Goal: Register for event/course

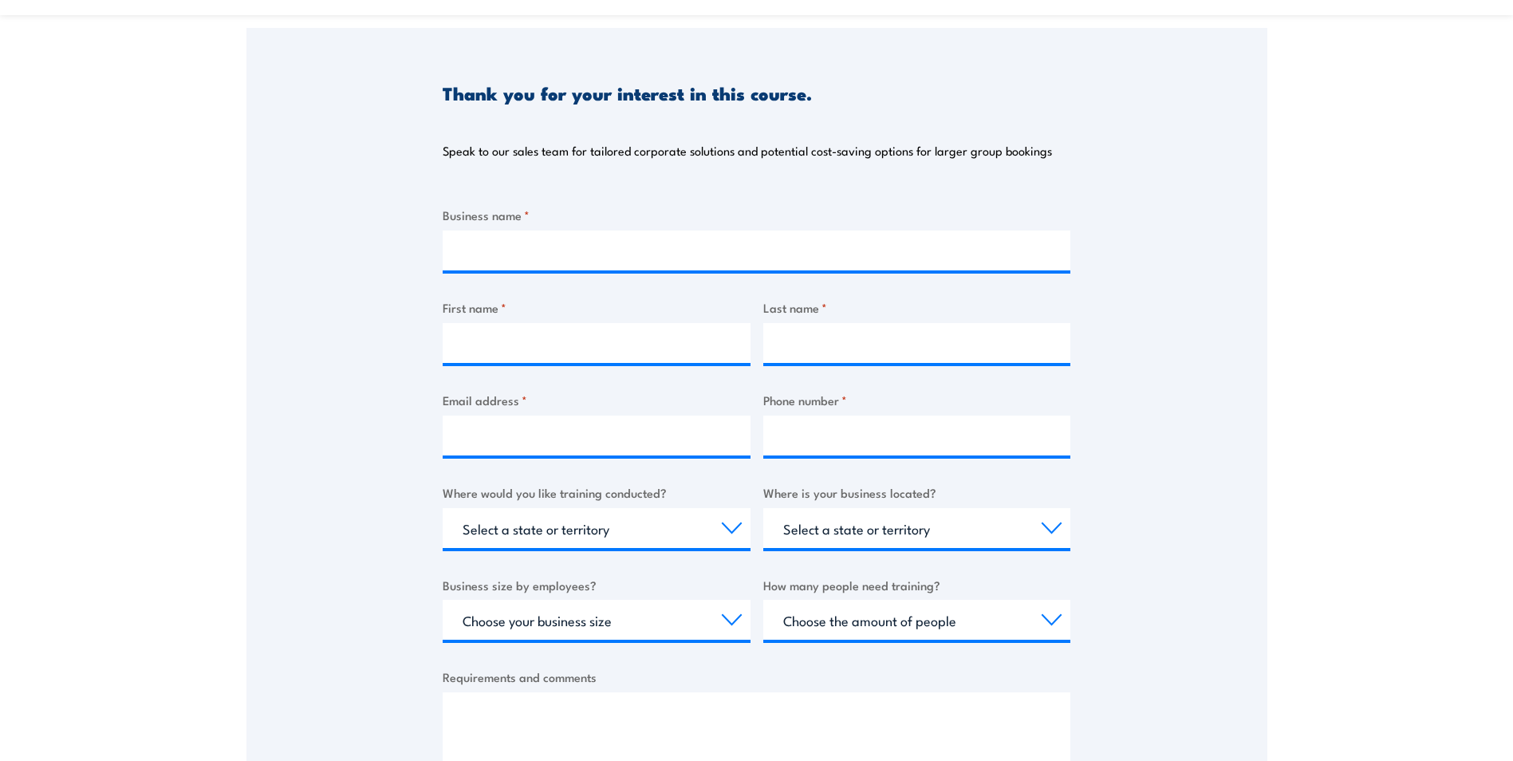
scroll to position [156, 0]
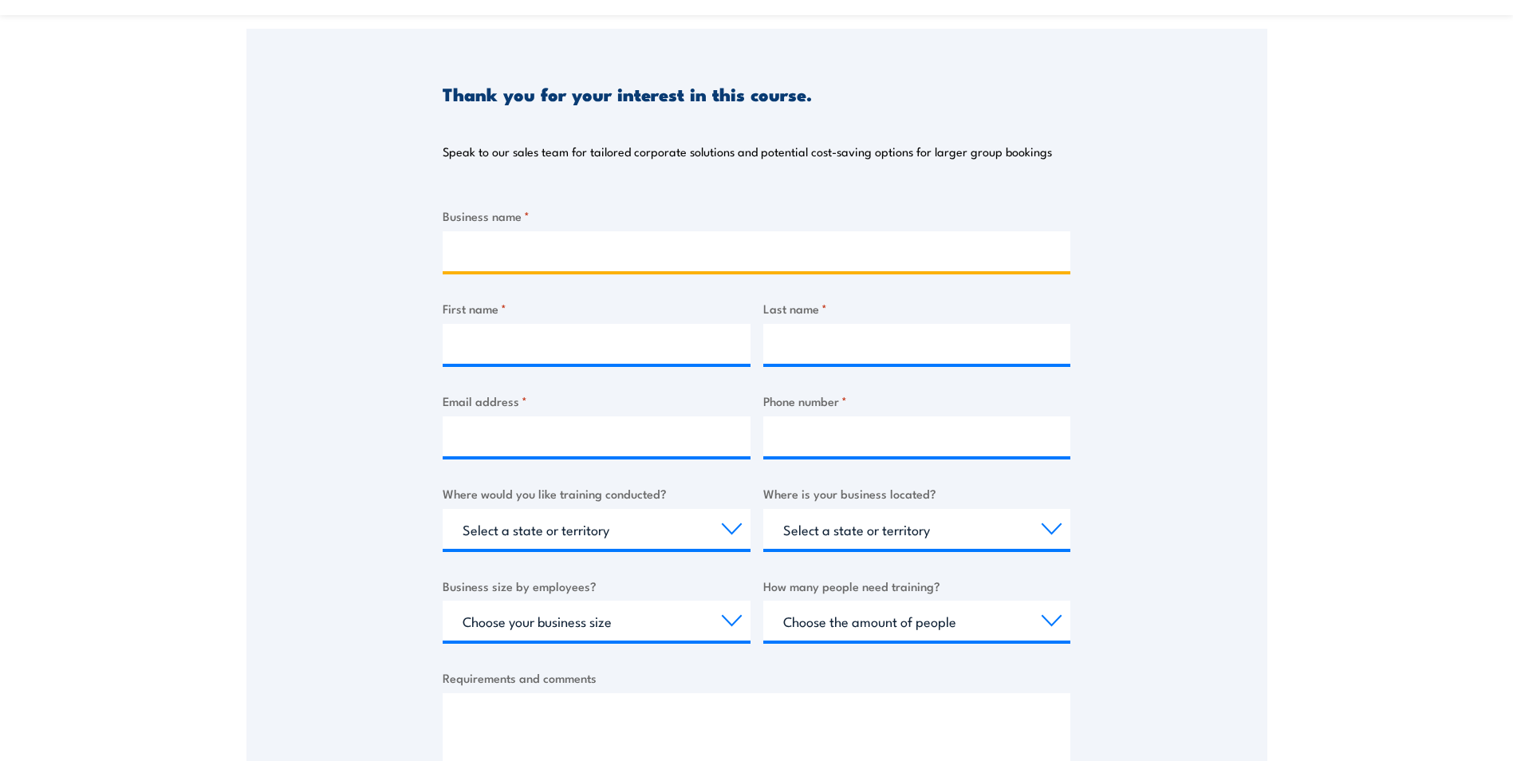
click at [605, 238] on input "Business name *" at bounding box center [757, 251] width 628 height 40
type input "Justin Sheehy"
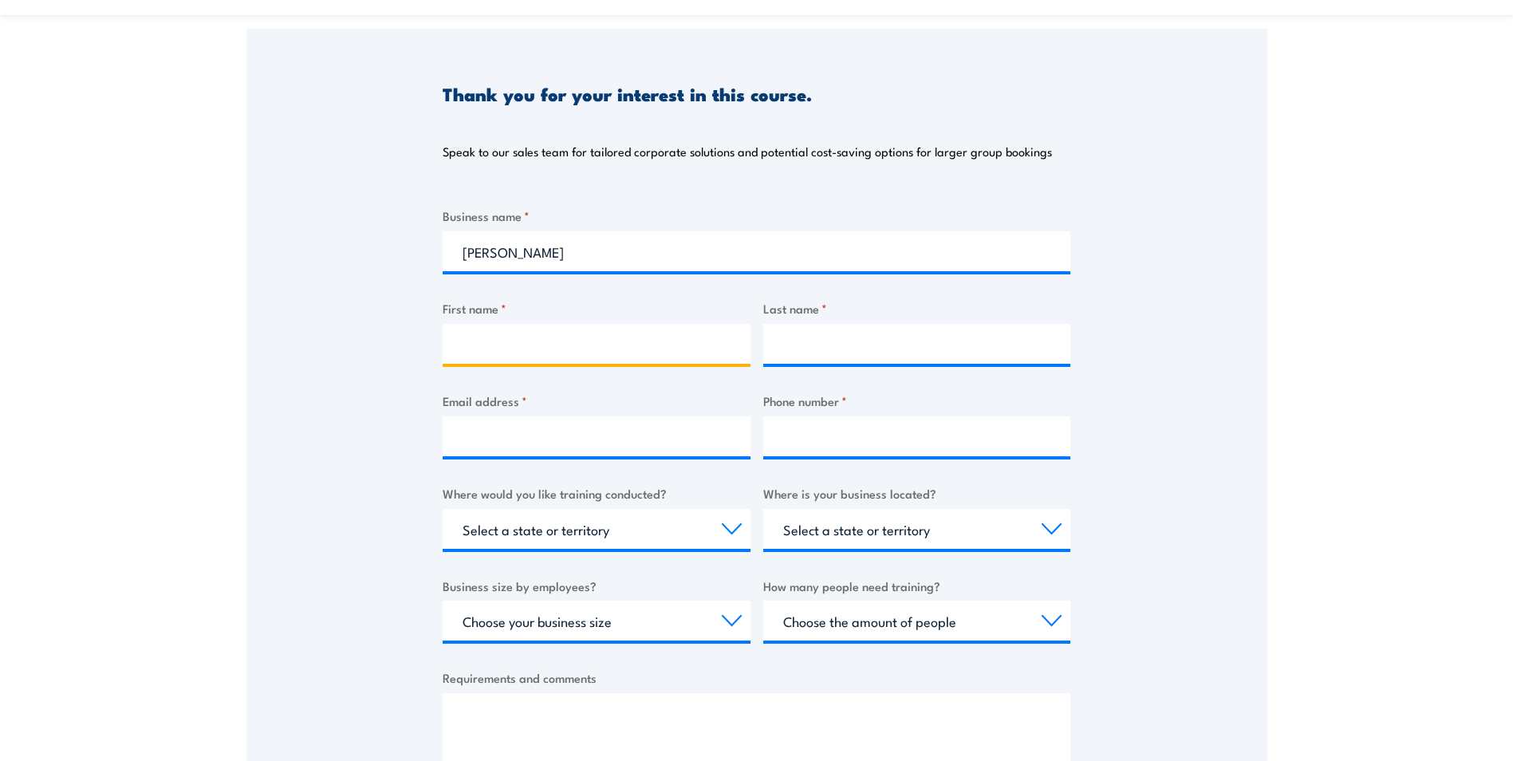
type input "Justin"
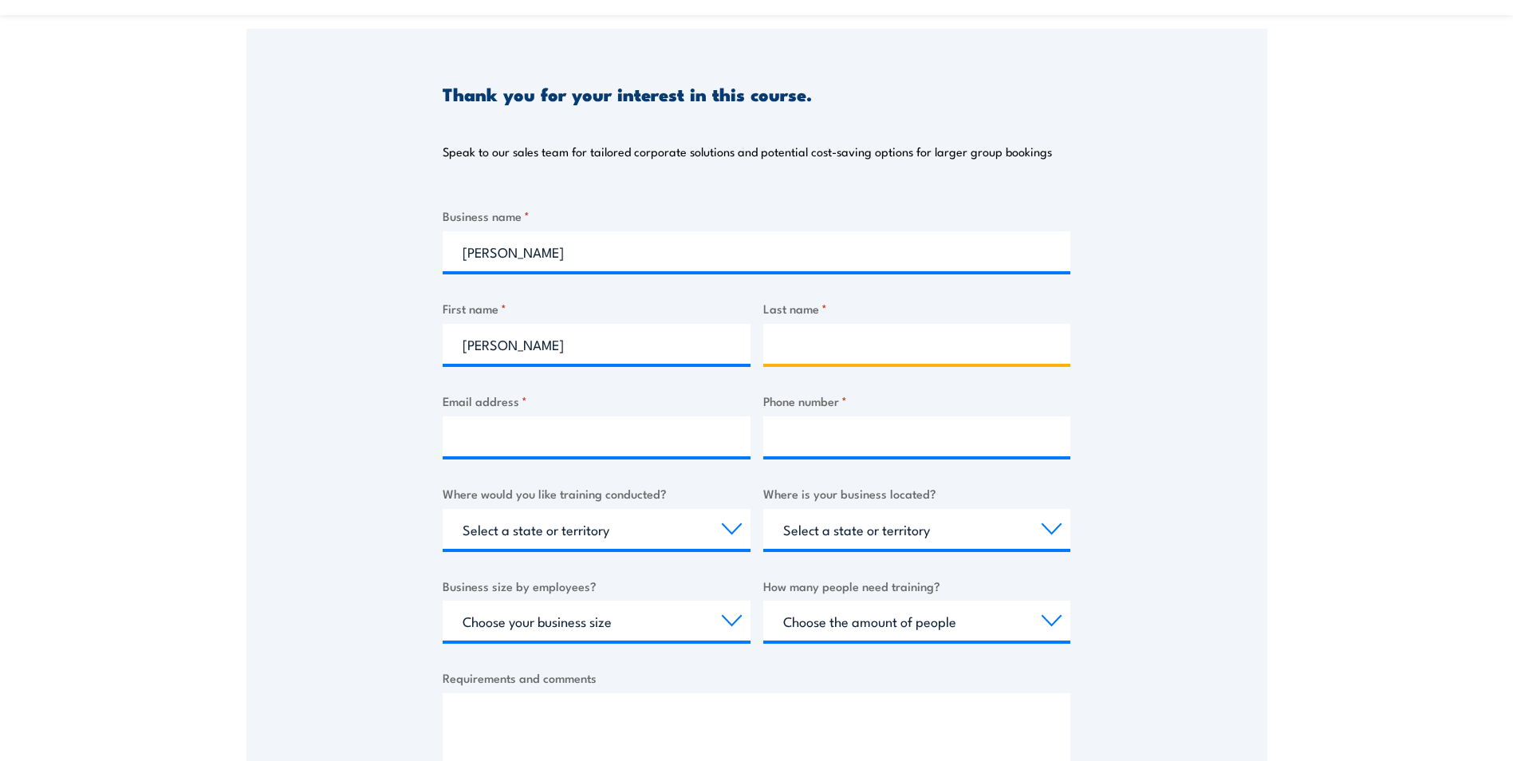
type input "Sheehy"
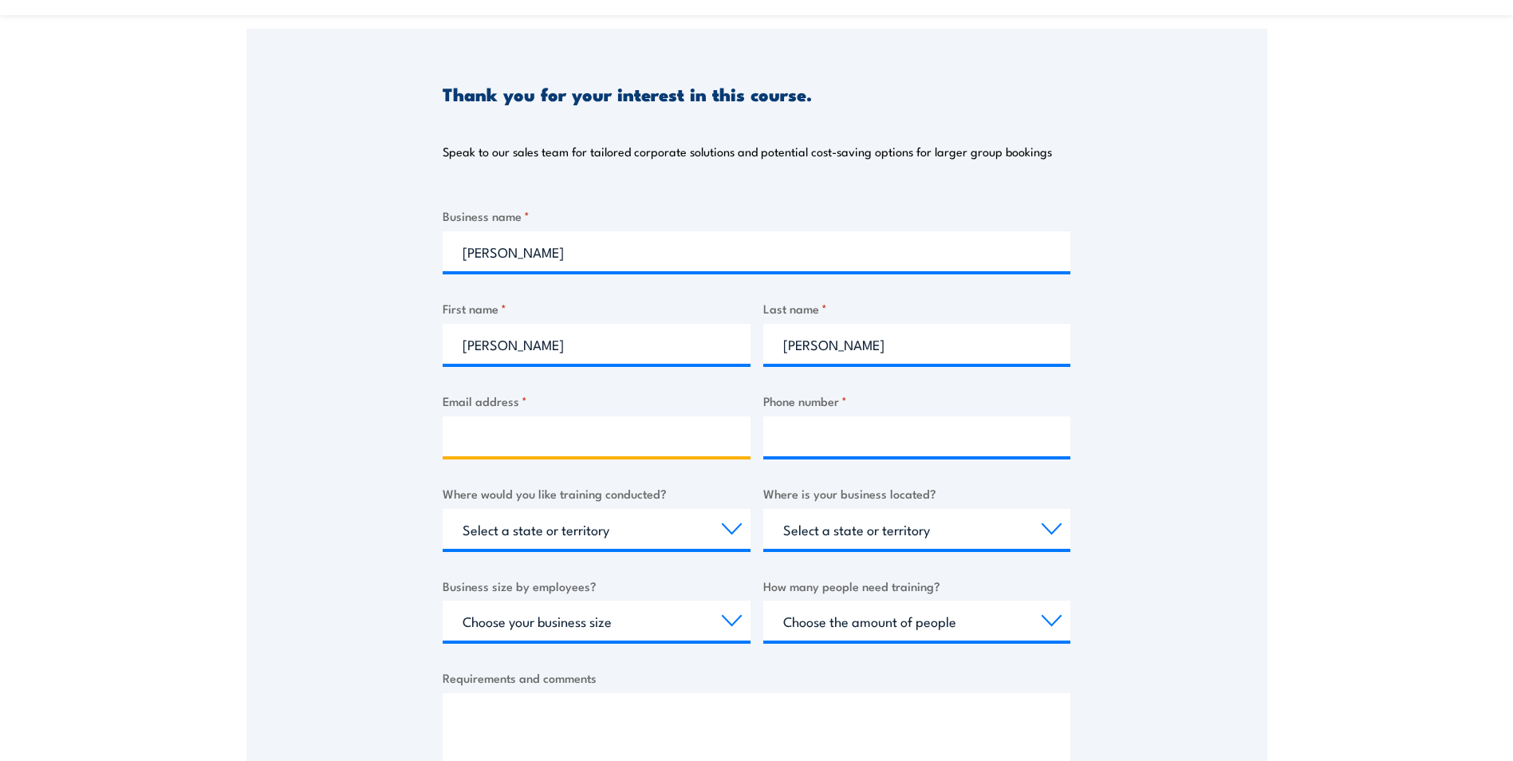
type input "justin.sheehy10@hotmail.com"
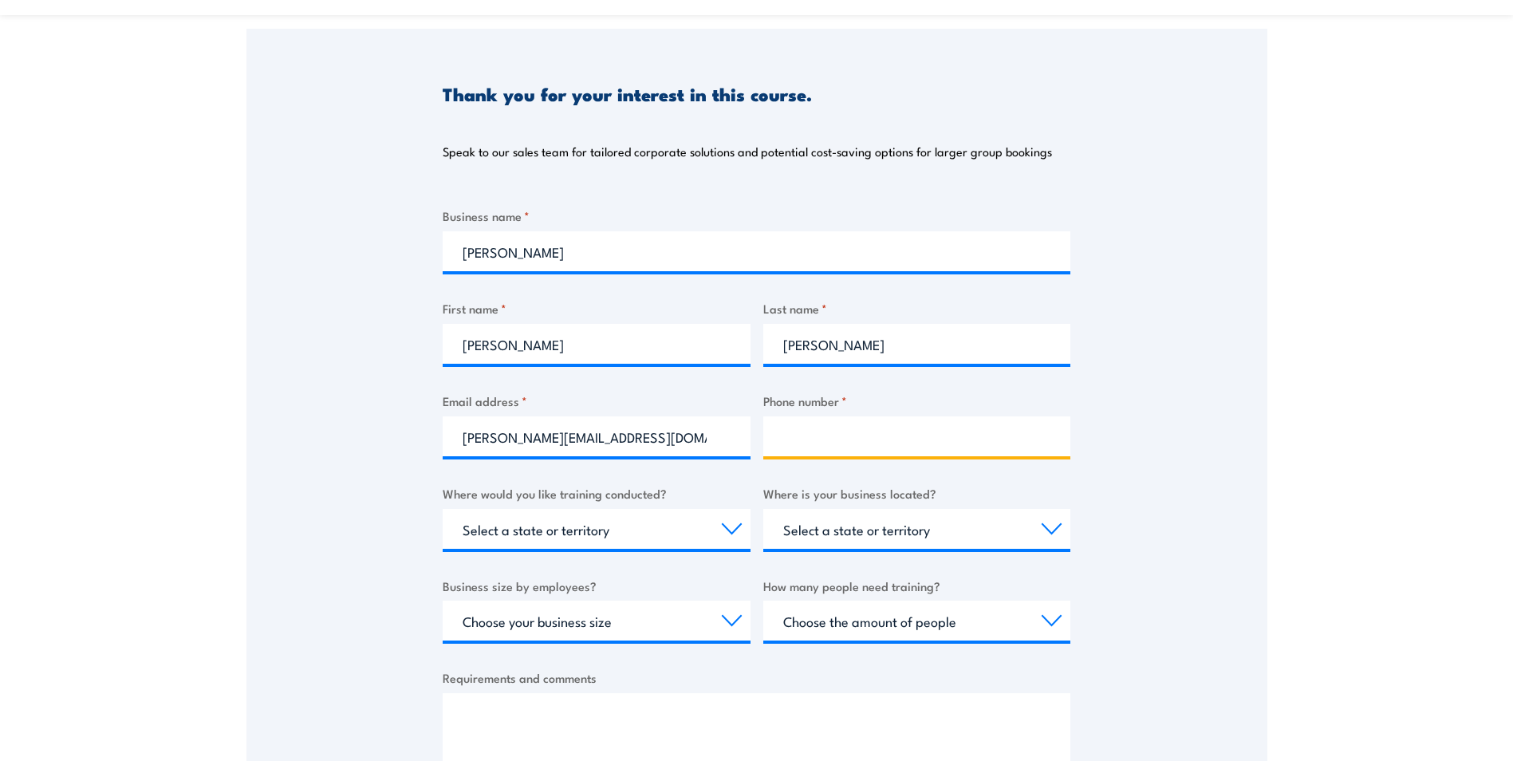
type input "0423584661"
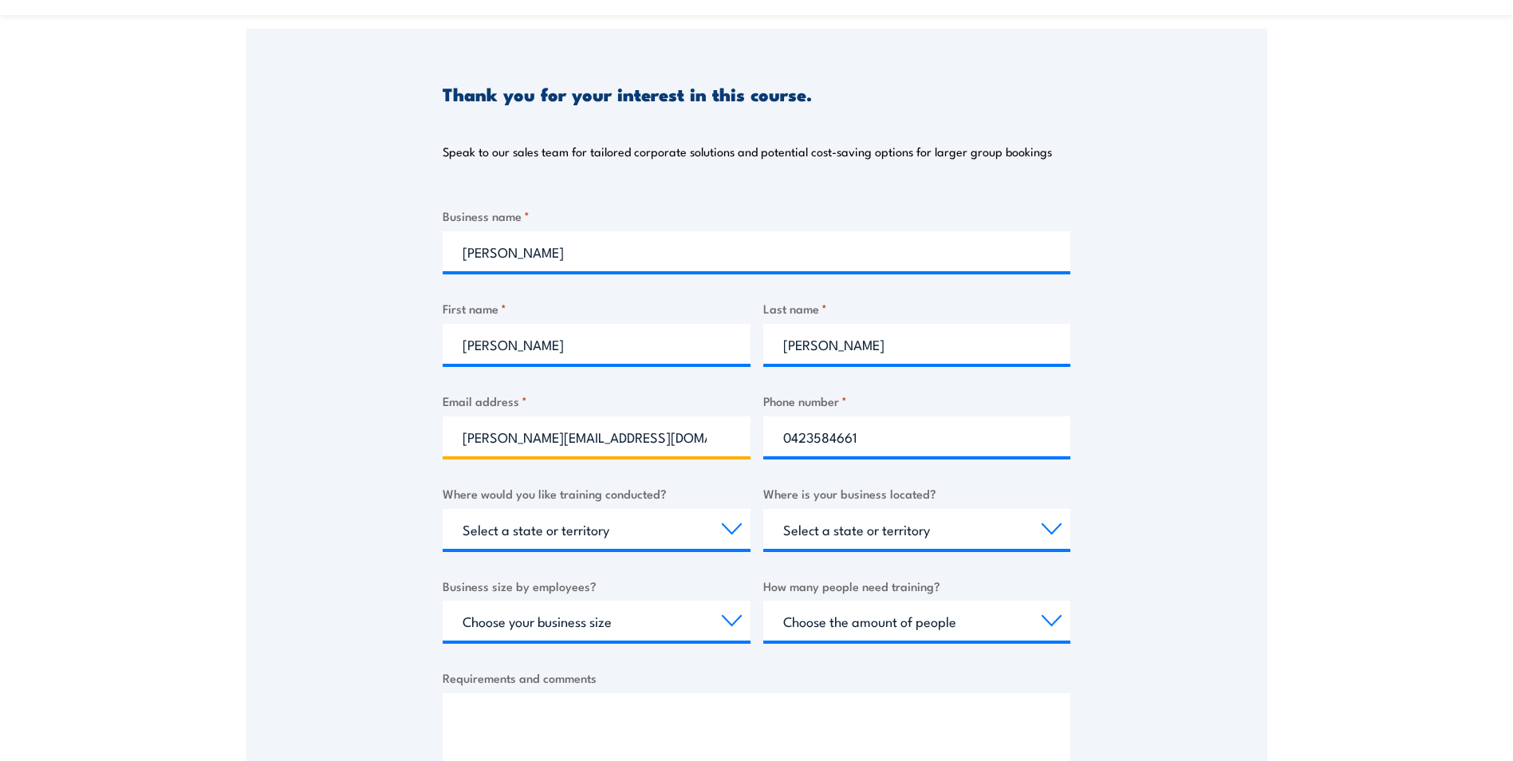
click at [602, 430] on input "justin.sheehy10@hotmail.com" at bounding box center [597, 436] width 308 height 40
drag, startPoint x: 634, startPoint y: 441, endPoint x: -123, endPoint y: 448, distance: 757.2
click at [0, 448] on html "Thank you for your interest in this course. Speak to our sales team for tailore…" at bounding box center [756, 224] width 1513 height 761
click at [498, 433] on input "Email address *" at bounding box center [597, 436] width 308 height 40
type input "justin.sheehy@gallagher.com"
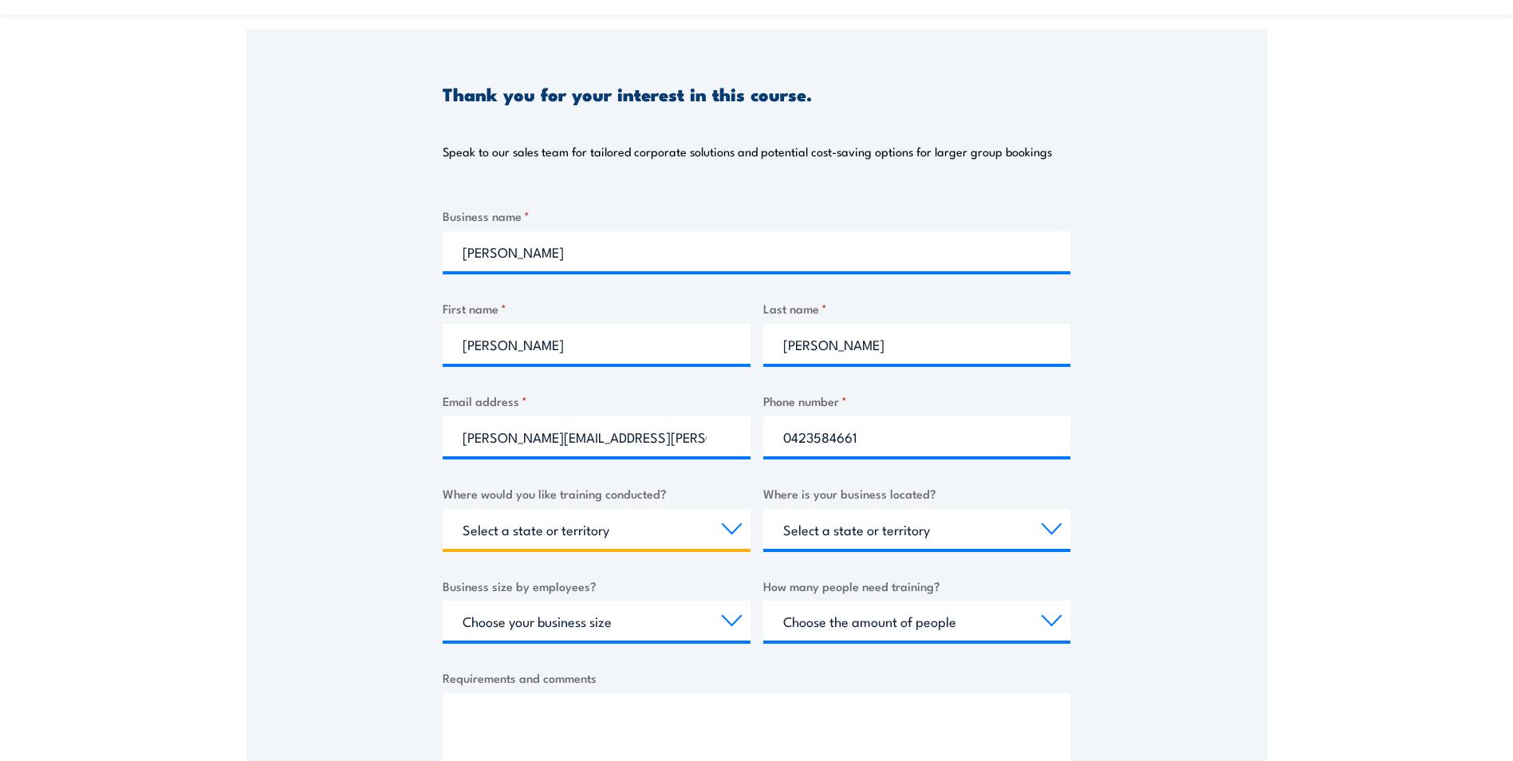
select select "VIC"
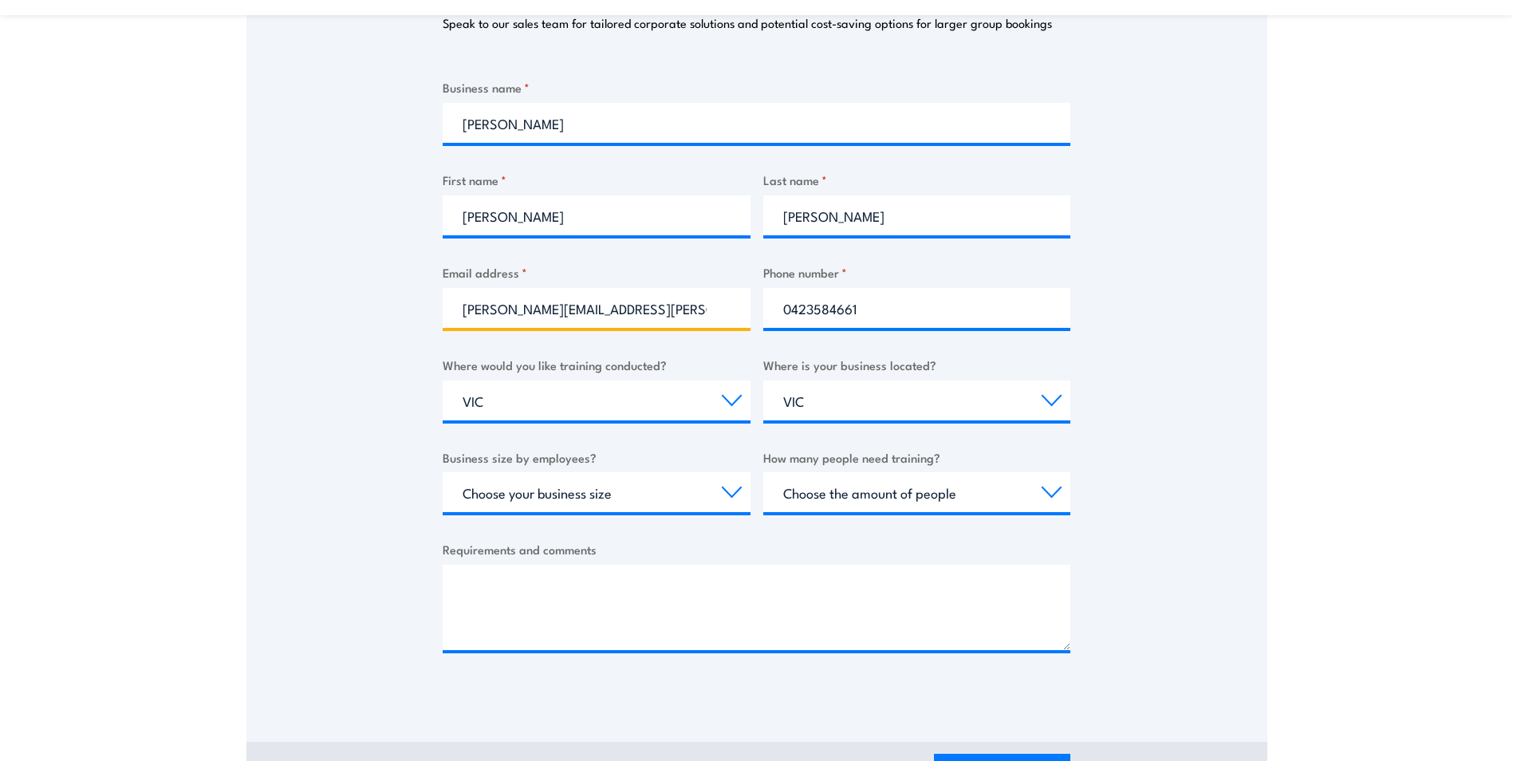
scroll to position [316, 0]
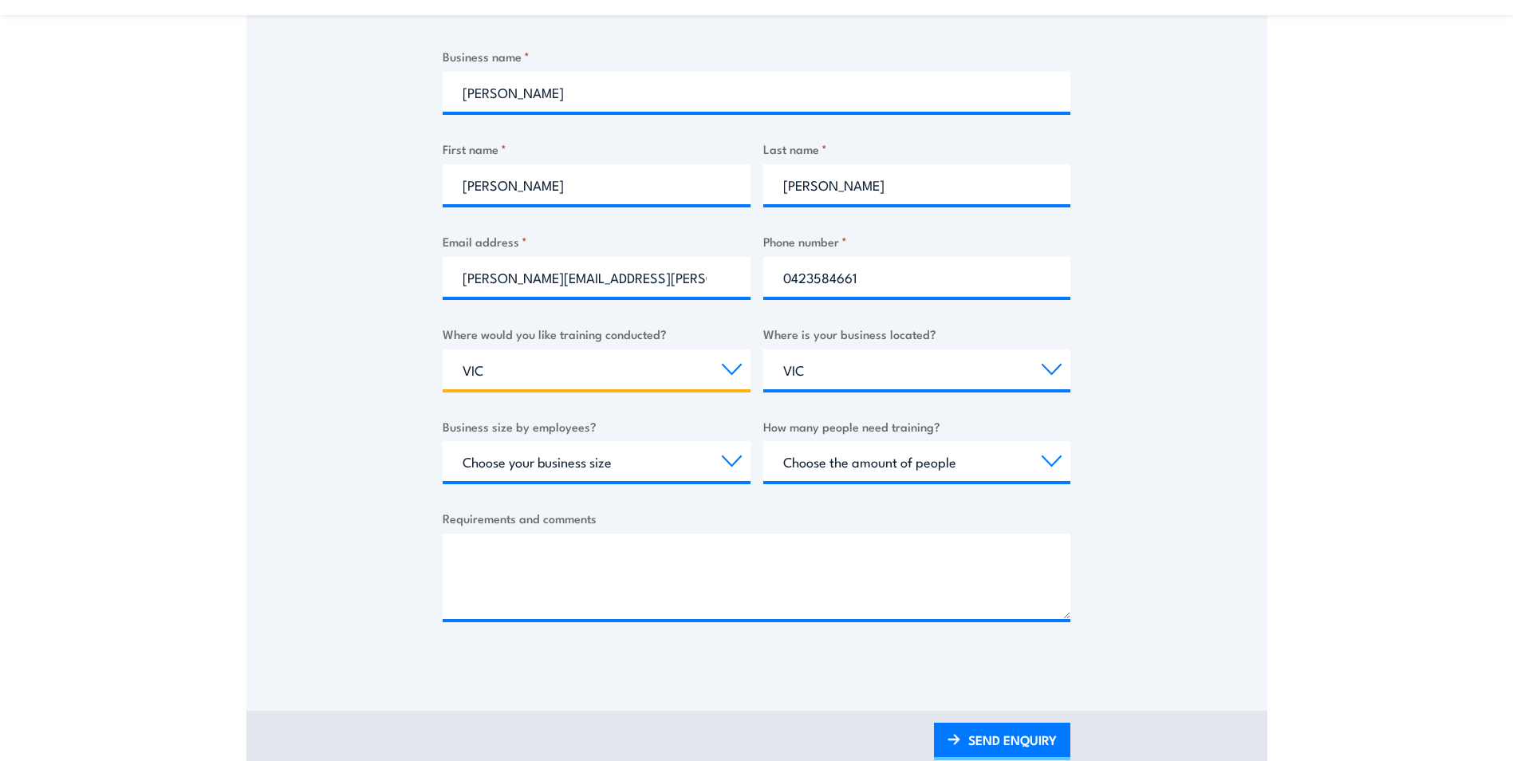
click at [577, 370] on select "Select a state or territory Nationally - multiple locations QLD NSW VIC SA ACT …" at bounding box center [597, 369] width 308 height 40
select select "Nationally - multiple locations"
click at [443, 349] on select "Select a state or territory Nationally - multiple locations QLD NSW VIC SA ACT …" at bounding box center [597, 369] width 308 height 40
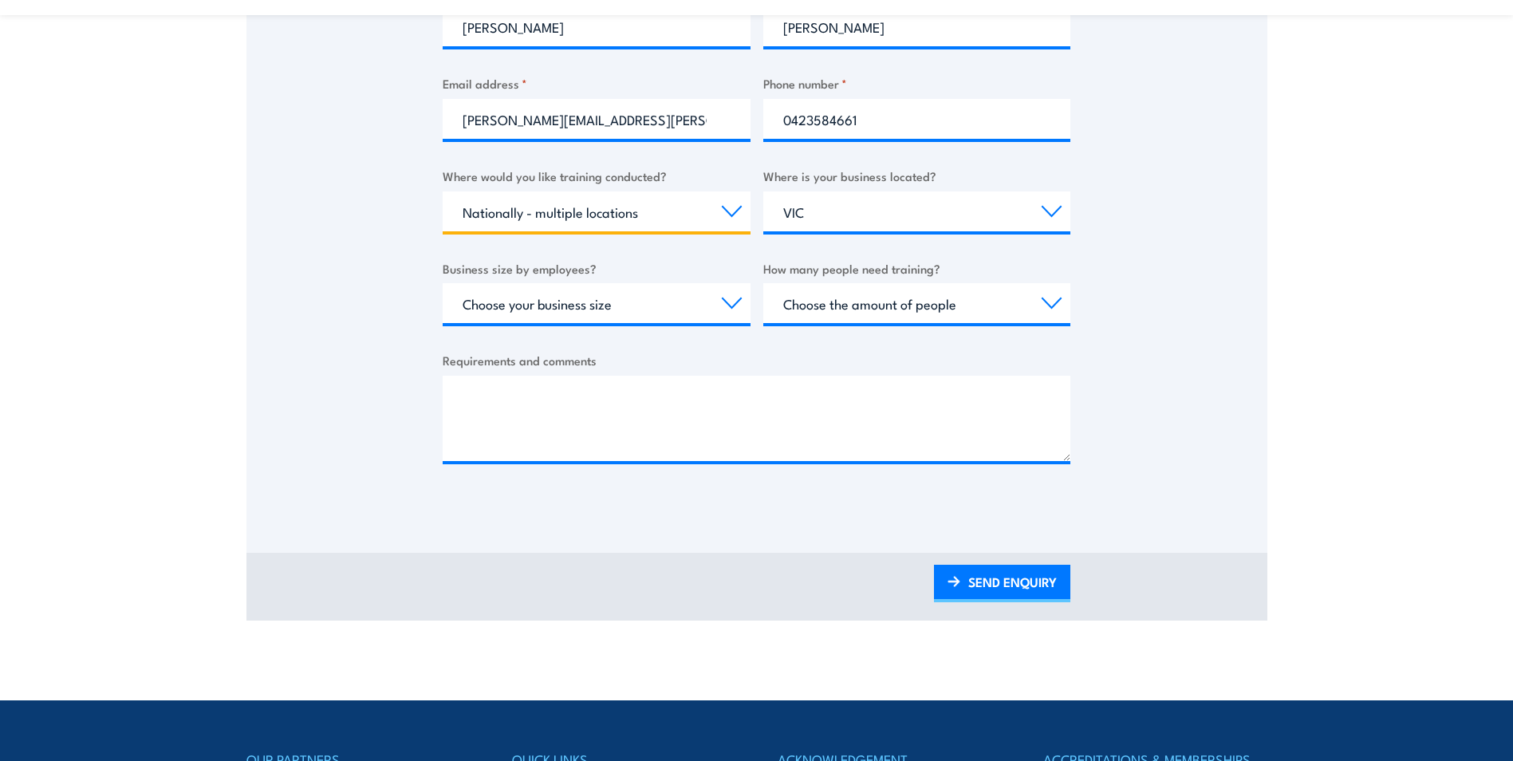
scroll to position [475, 0]
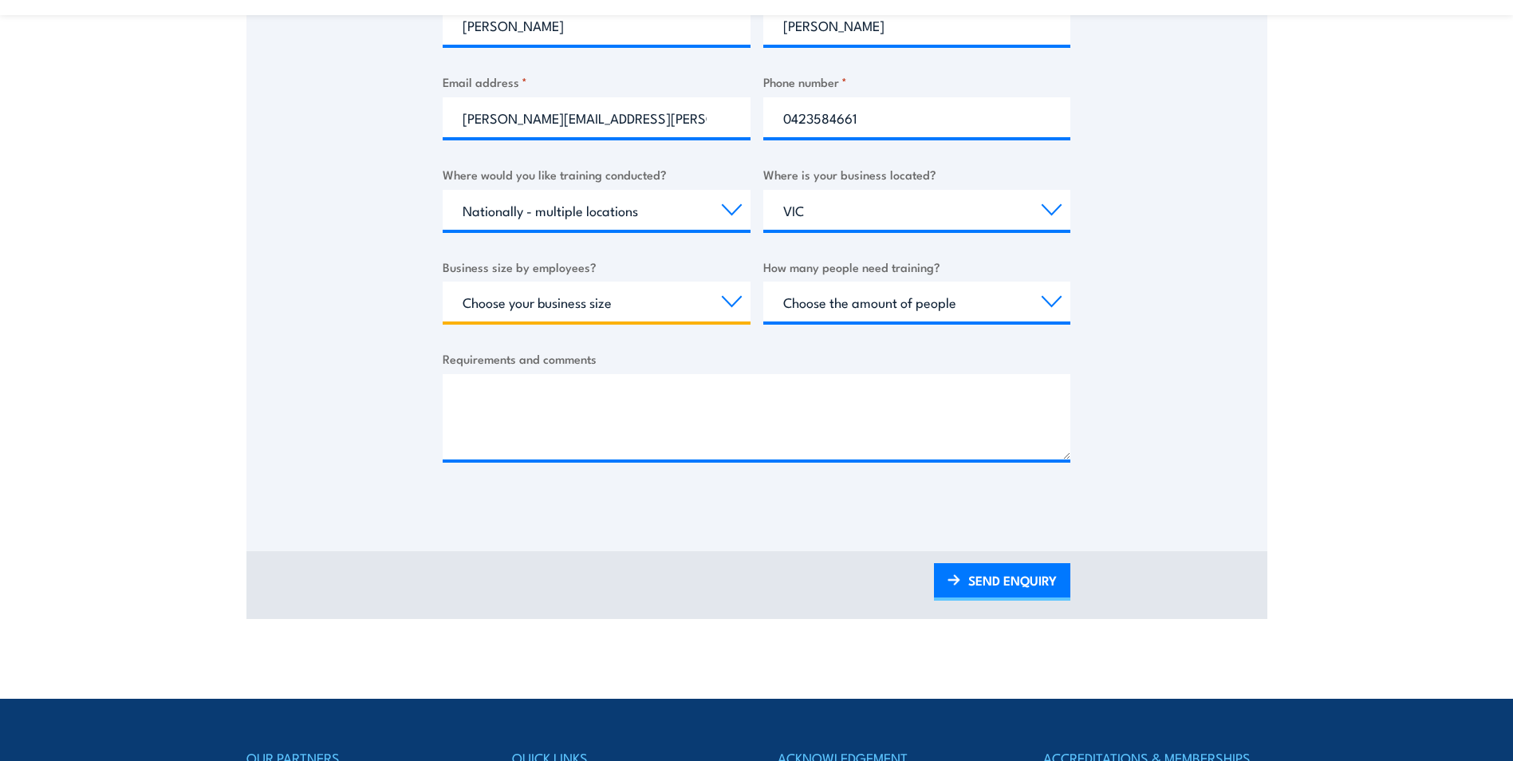
drag, startPoint x: 491, startPoint y: 307, endPoint x: 529, endPoint y: 321, distance: 40.6
click at [491, 307] on select "Choose your business size 1 to 19 20 to 199 200+" at bounding box center [597, 302] width 308 height 40
select select "20 to 199"
click at [443, 282] on select "Choose your business size 1 to 19 20 to 199 200+" at bounding box center [597, 302] width 308 height 40
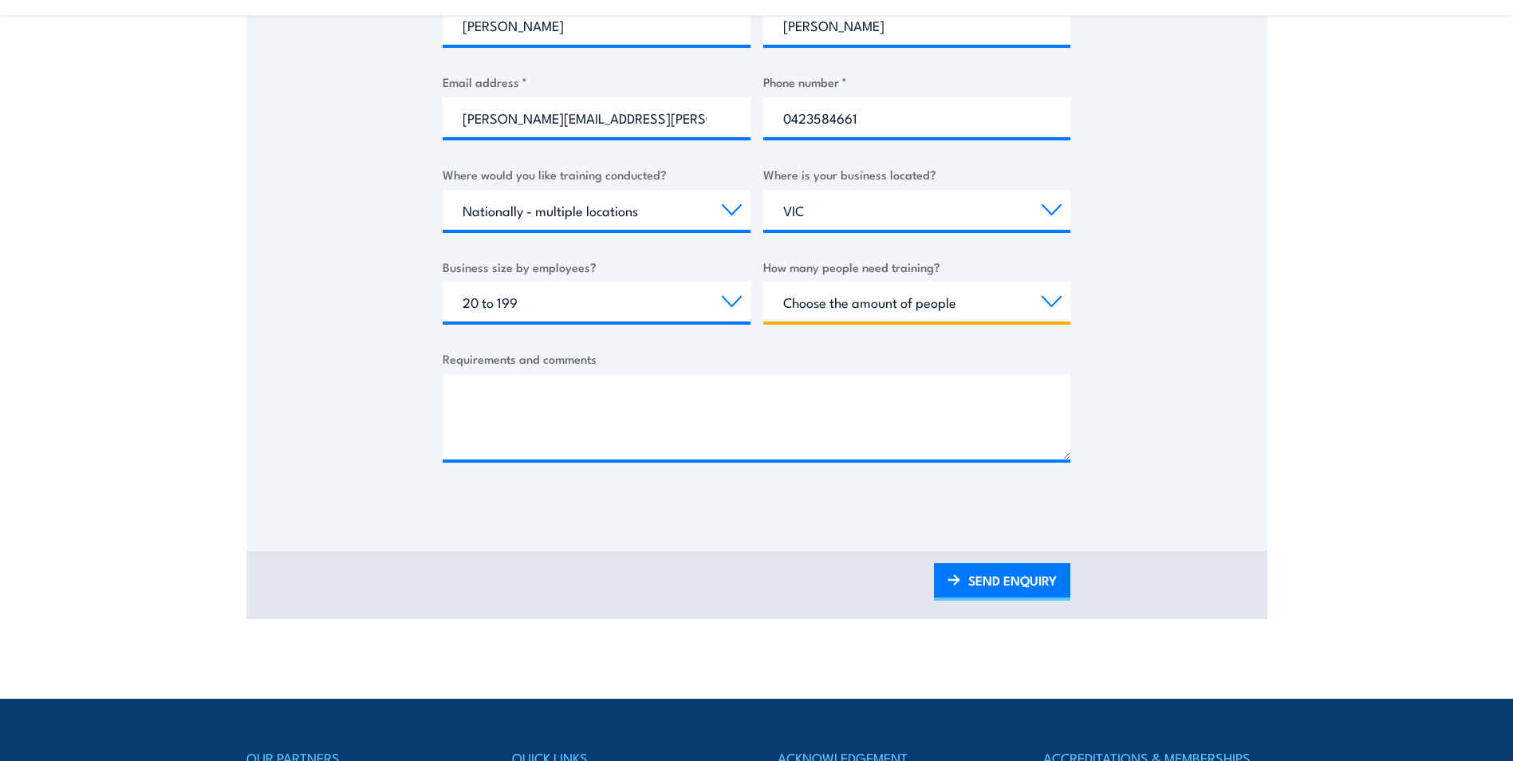
click at [981, 306] on select "Choose the amount of people 1 to 4 5 to 19 20+" at bounding box center [918, 302] width 308 height 40
select select "20+"
click at [764, 282] on select "Choose the amount of people 1 to 4 5 to 19 20+" at bounding box center [918, 302] width 308 height 40
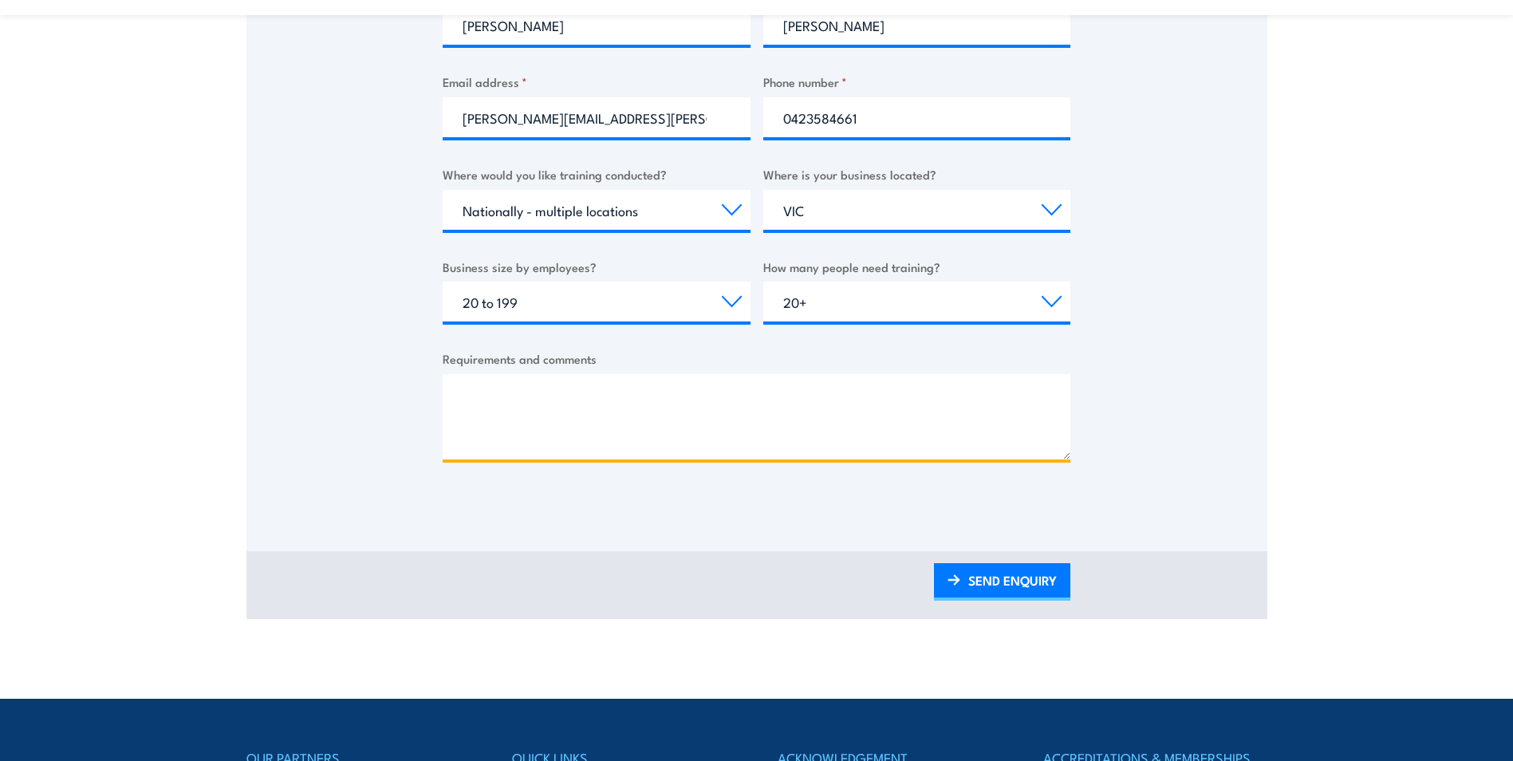
click at [485, 415] on textarea "Requirements and comments" at bounding box center [757, 416] width 628 height 85
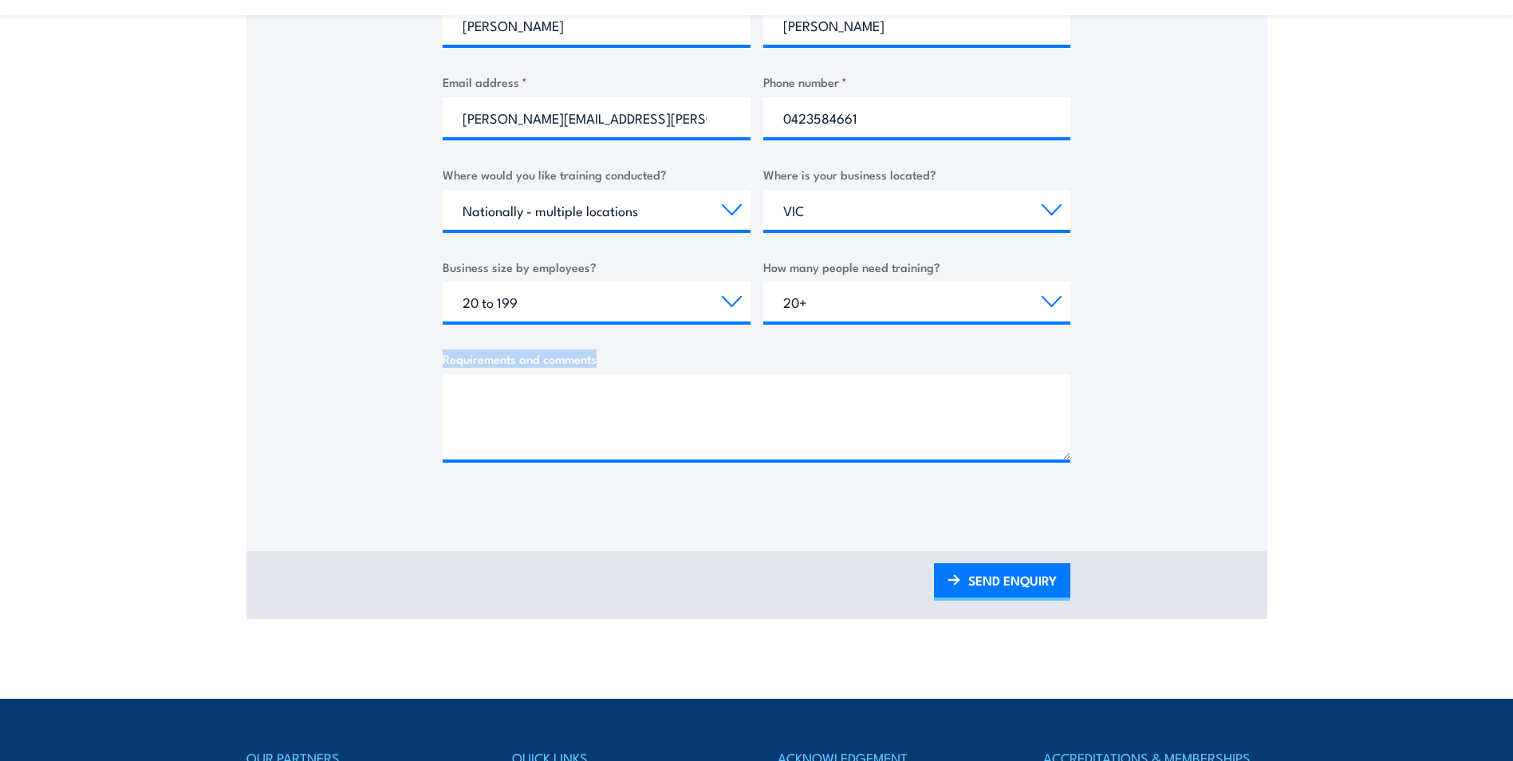
drag, startPoint x: 442, startPoint y: 357, endPoint x: 730, endPoint y: 430, distance: 297.2
click at [730, 430] on div "Thank you for your interest in this course. Speak to our sales team for tailore…" at bounding box center [757, 108] width 1021 height 797
copy label "Requirements and comments"
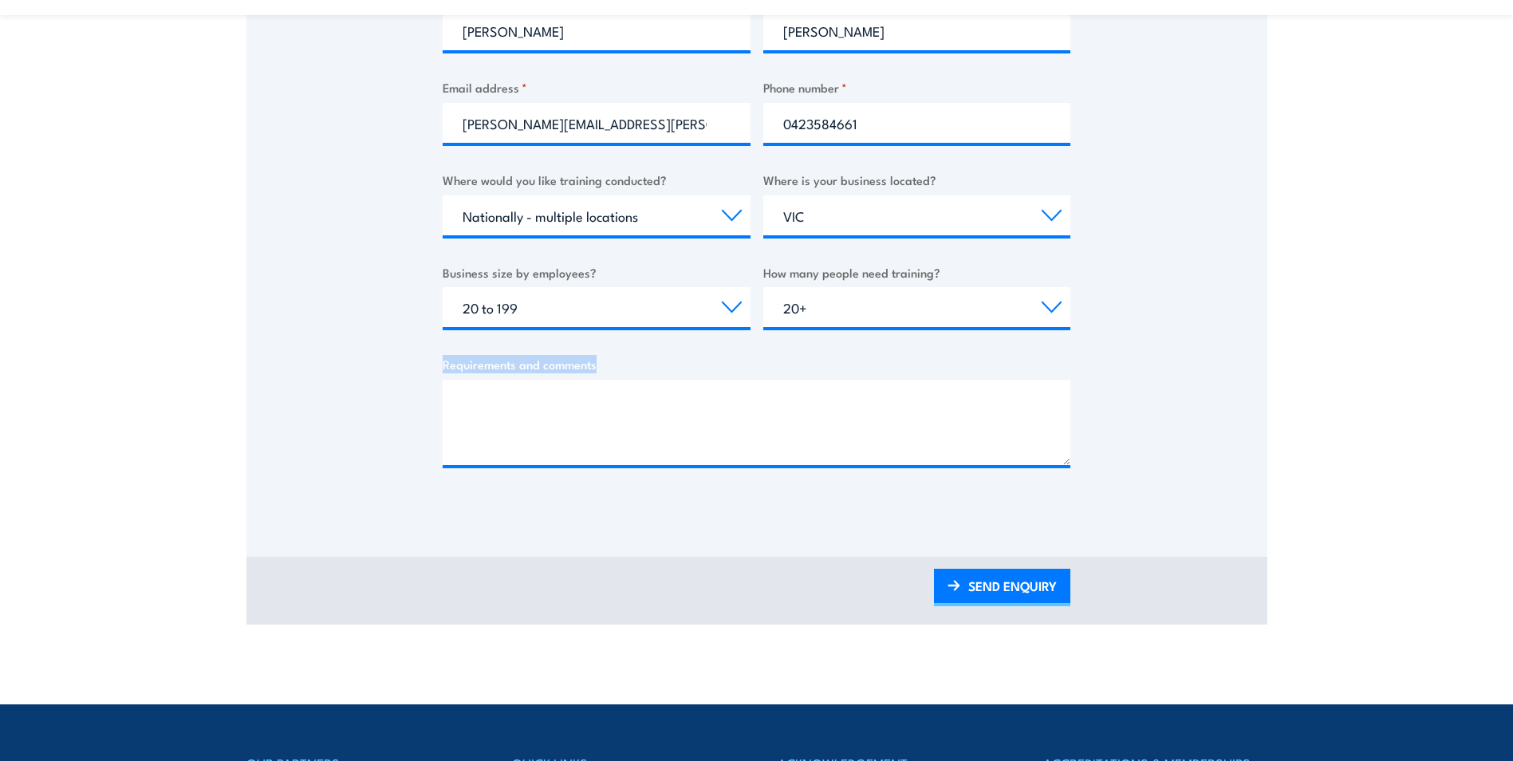
scroll to position [479, 0]
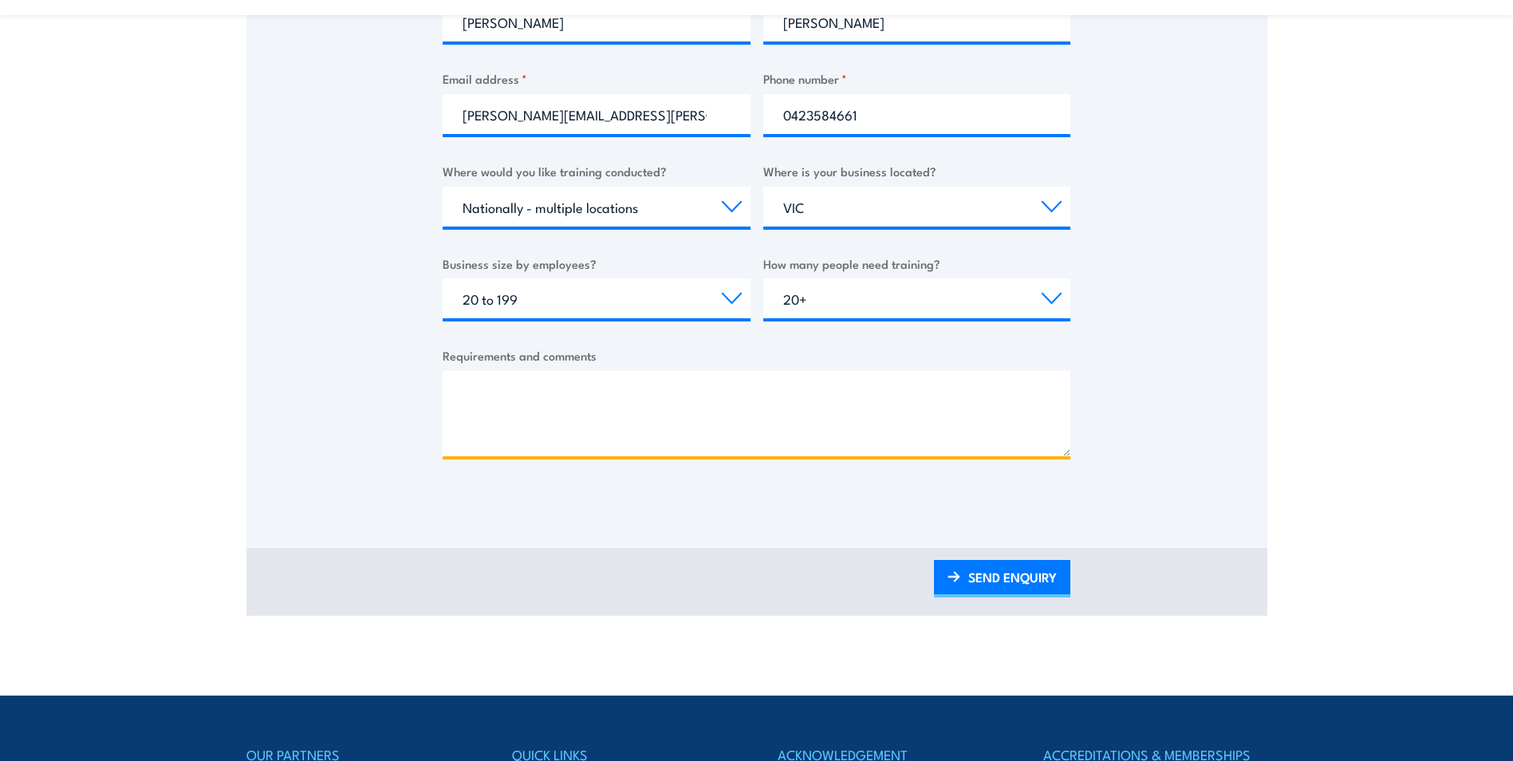
click at [569, 397] on textarea "Requirements and comments" at bounding box center [757, 413] width 628 height 85
paste textarea "You have 21 territory managers located across every Australian state who are re…"
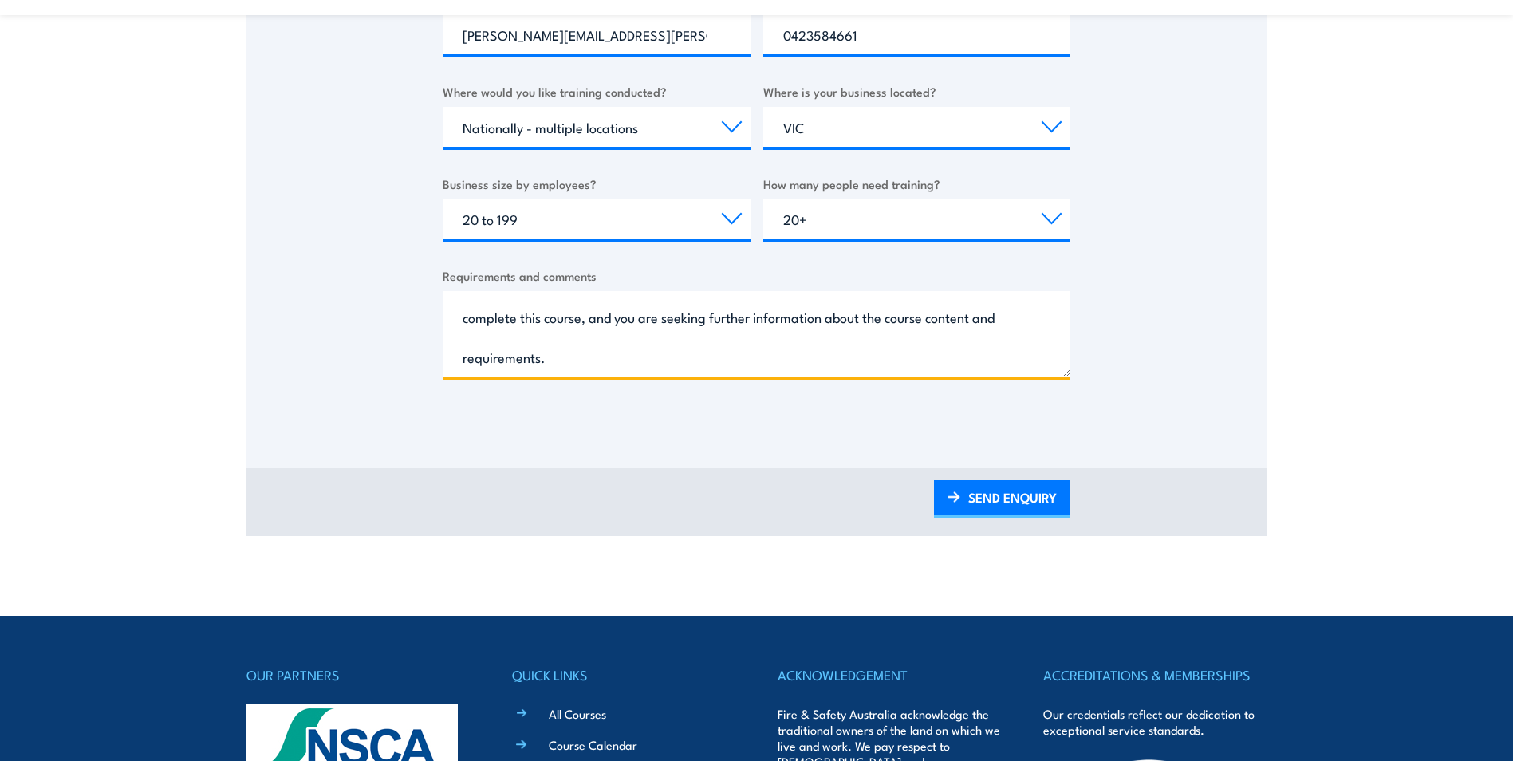
scroll to position [0, 0]
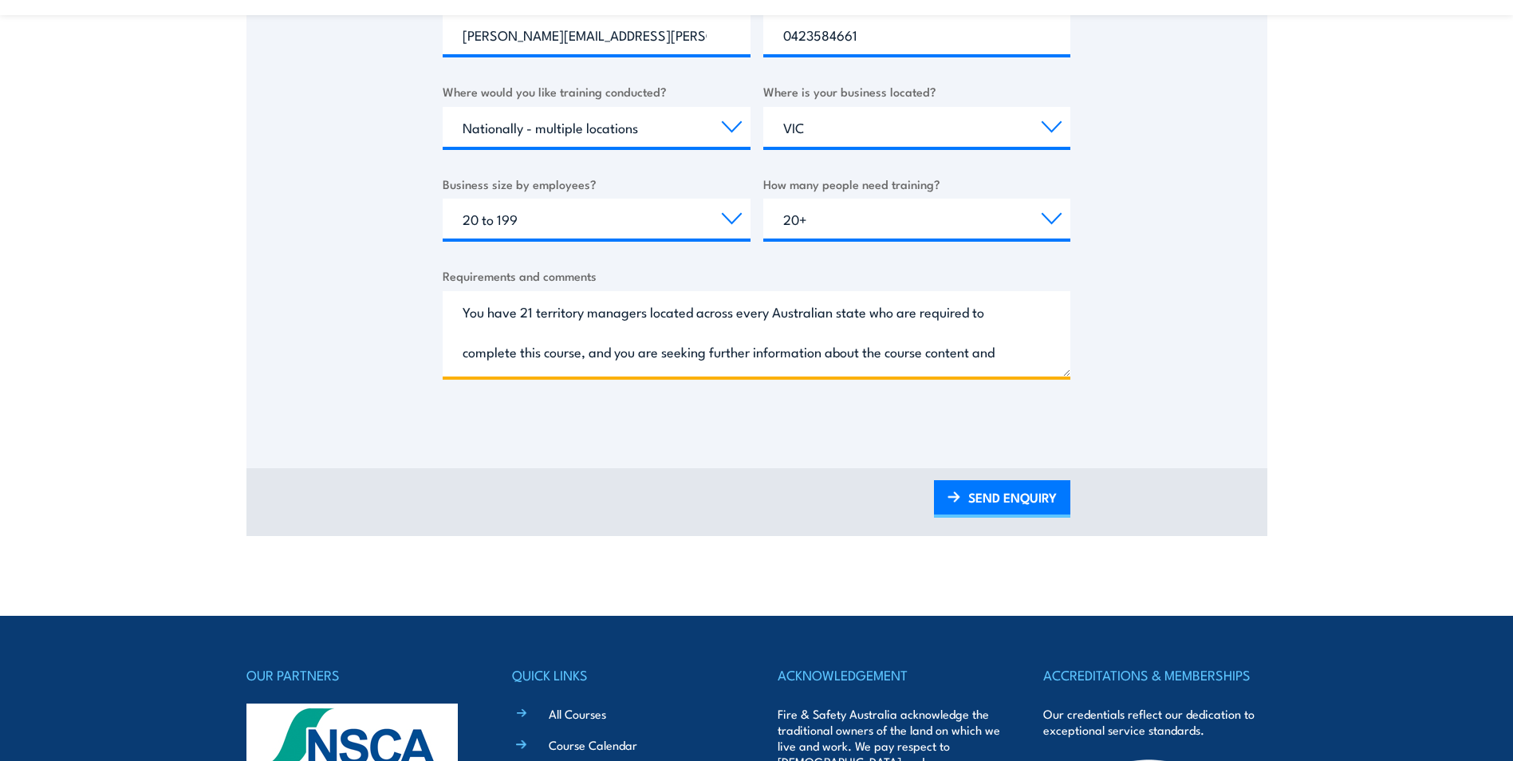
drag, startPoint x: 491, startPoint y: 313, endPoint x: 404, endPoint y: 323, distance: 86.8
click at [404, 323] on div "Thank you for your interest in this course. Speak to our sales team for tailore…" at bounding box center [757, 25] width 1021 height 797
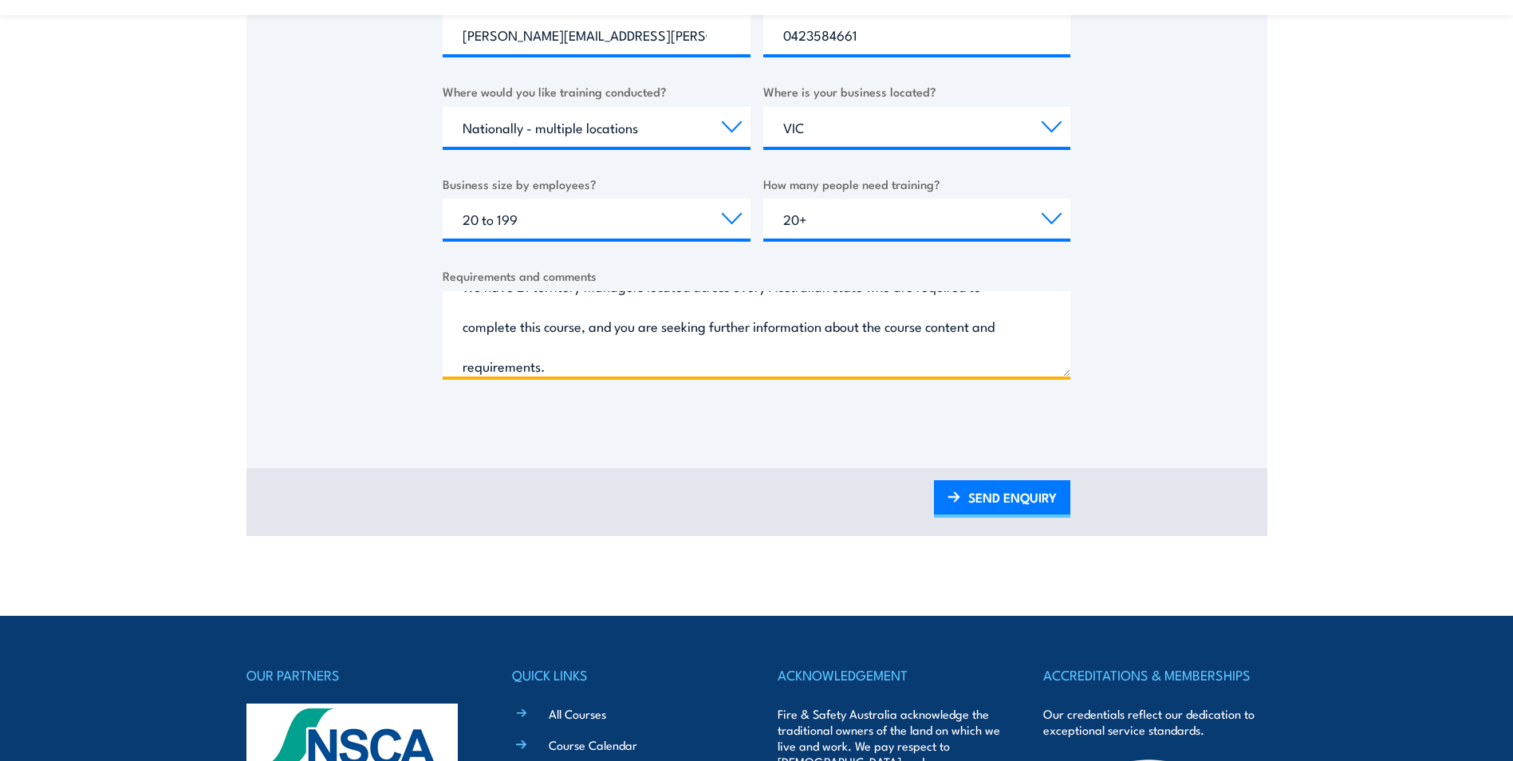
drag, startPoint x: 865, startPoint y: 312, endPoint x: 582, endPoint y: 330, distance: 283.8
click at [582, 330] on textarea "We have 21 territory managers located across every Australian state who are req…" at bounding box center [757, 333] width 628 height 85
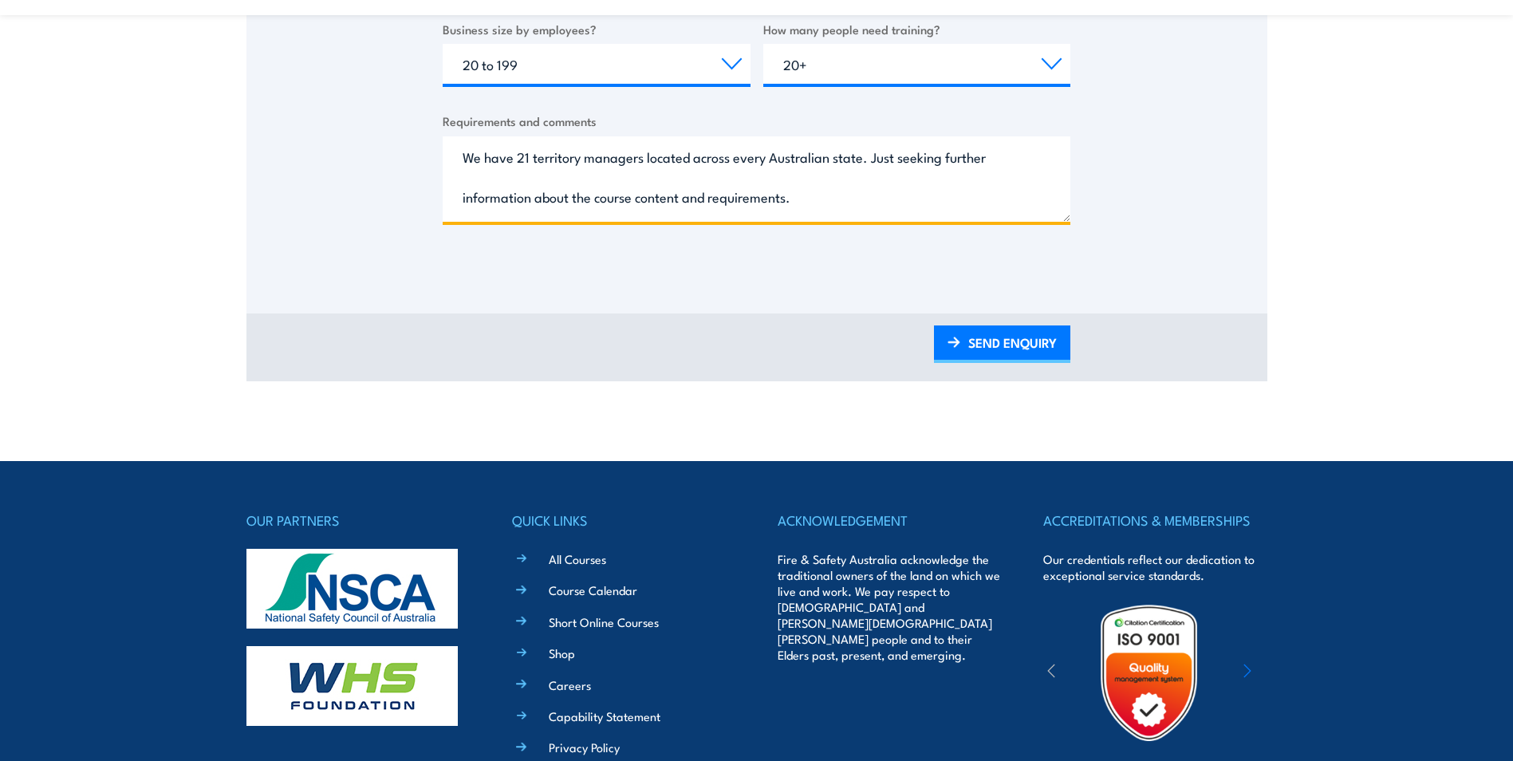
scroll to position [558, 0]
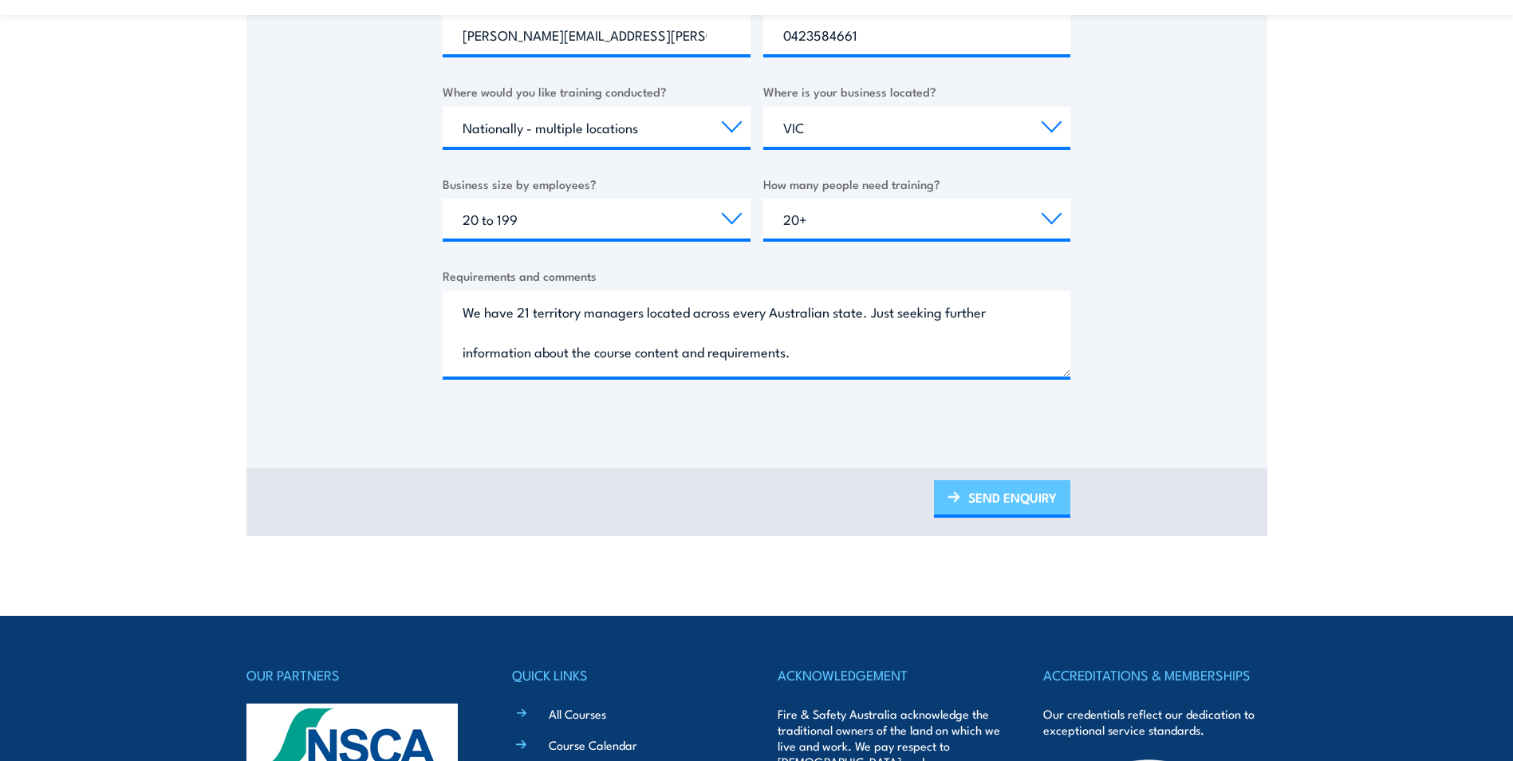
click at [1003, 496] on link "SEND ENQUIRY" at bounding box center [1002, 498] width 136 height 37
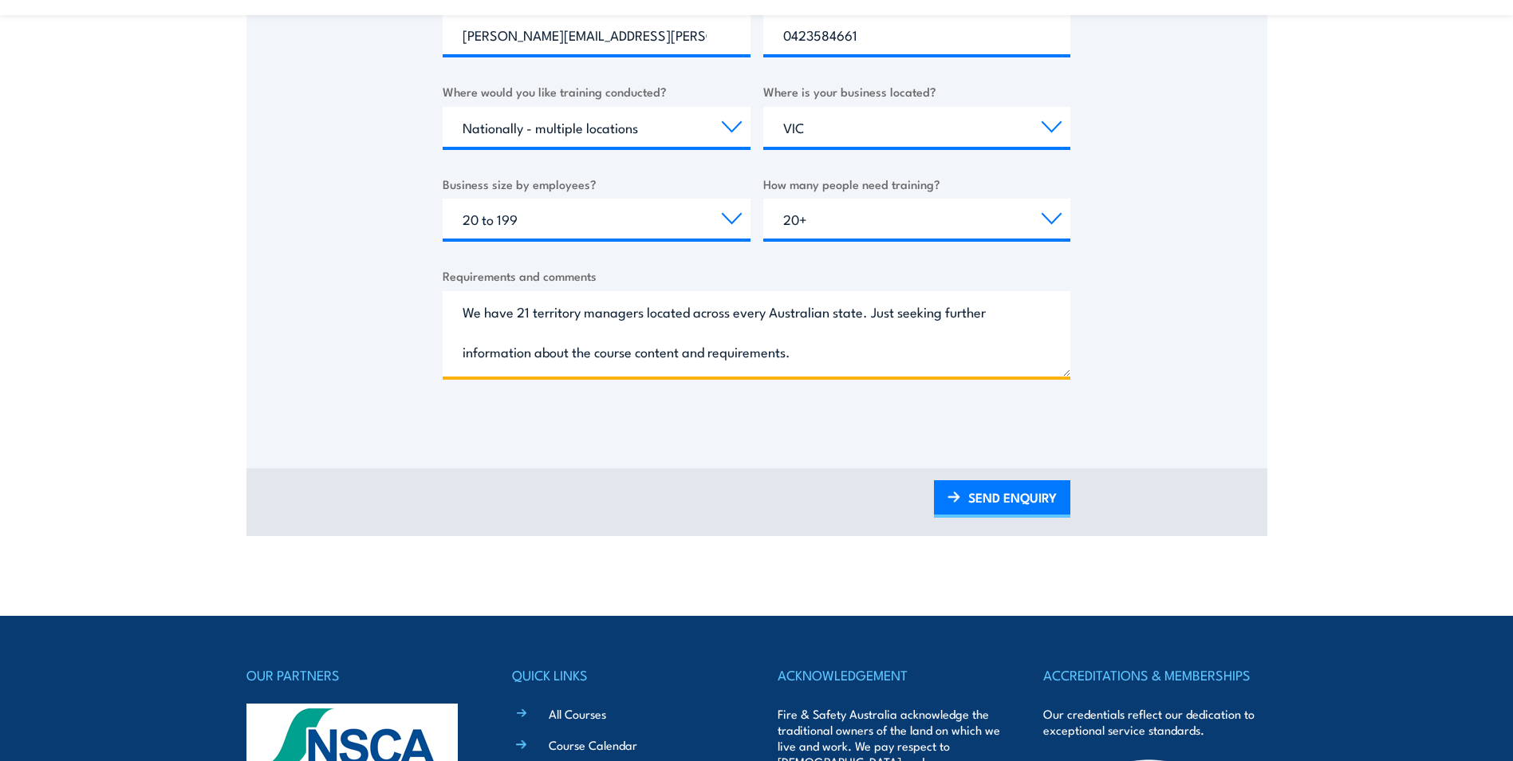
click at [844, 351] on textarea "We have 21 territory managers located across every Australian state. Just seeki…" at bounding box center [757, 333] width 628 height 85
type textarea "We have 21 territory managers located across every Australian state. Just seeki…"
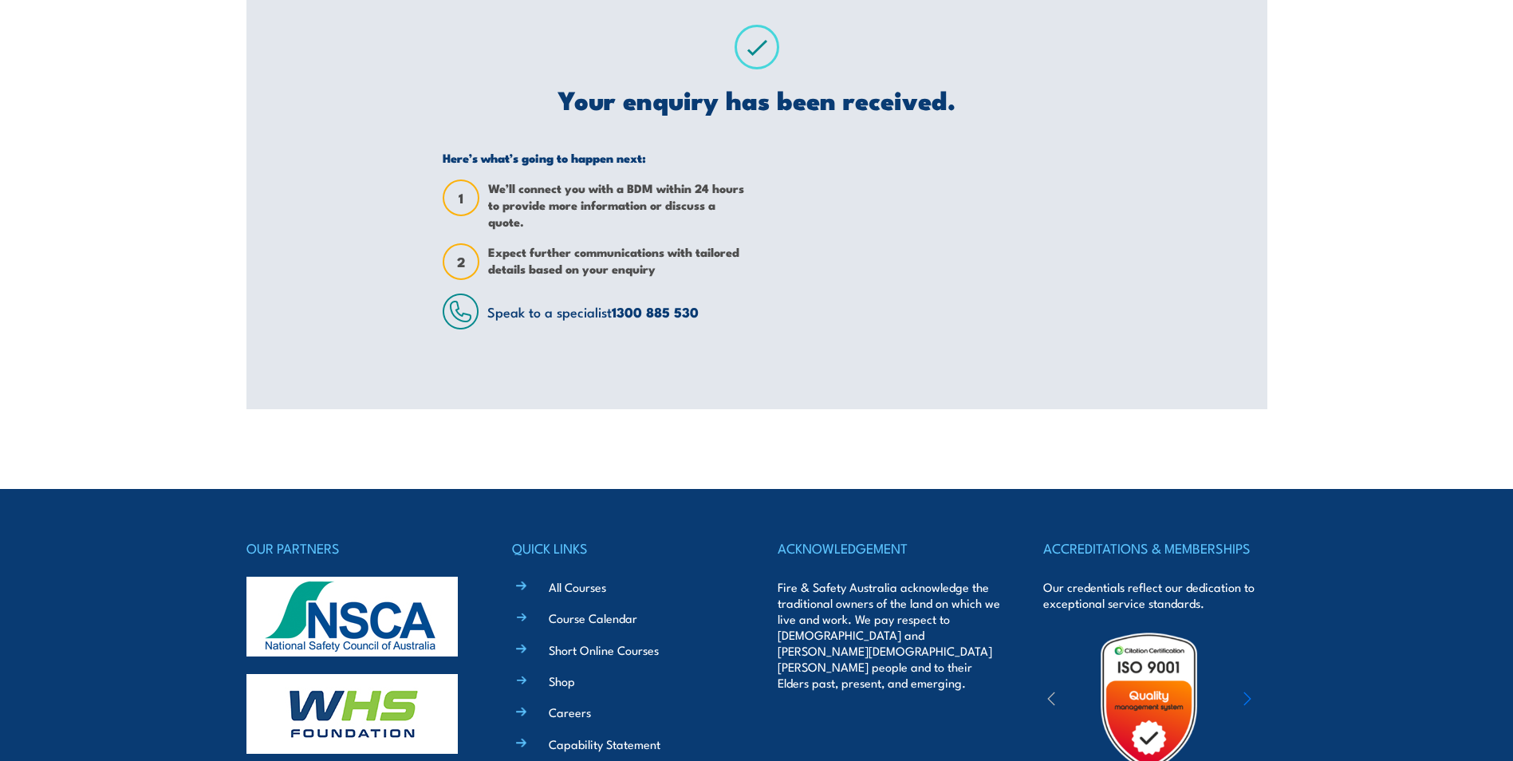
scroll to position [0, 0]
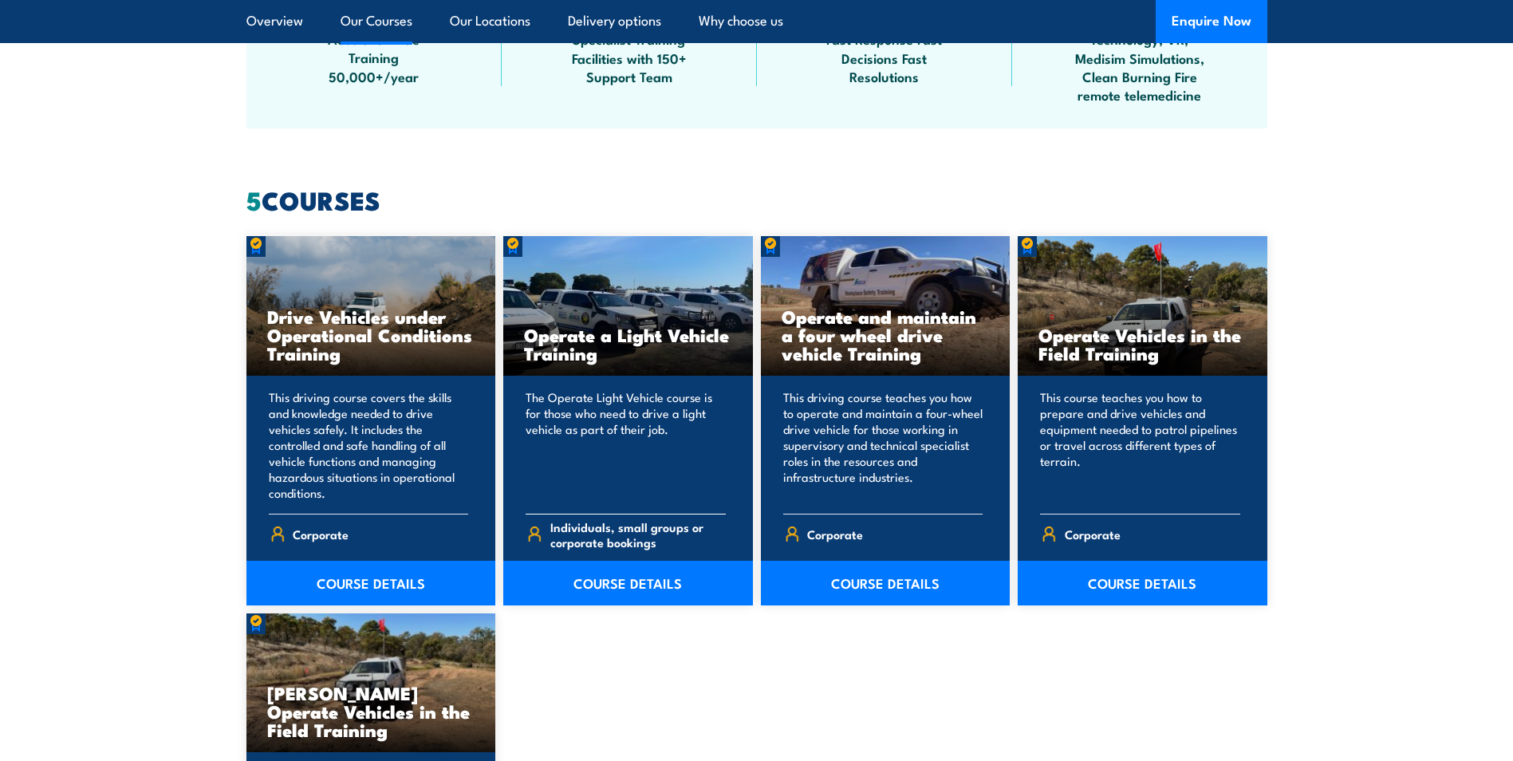
scroll to position [1197, 0]
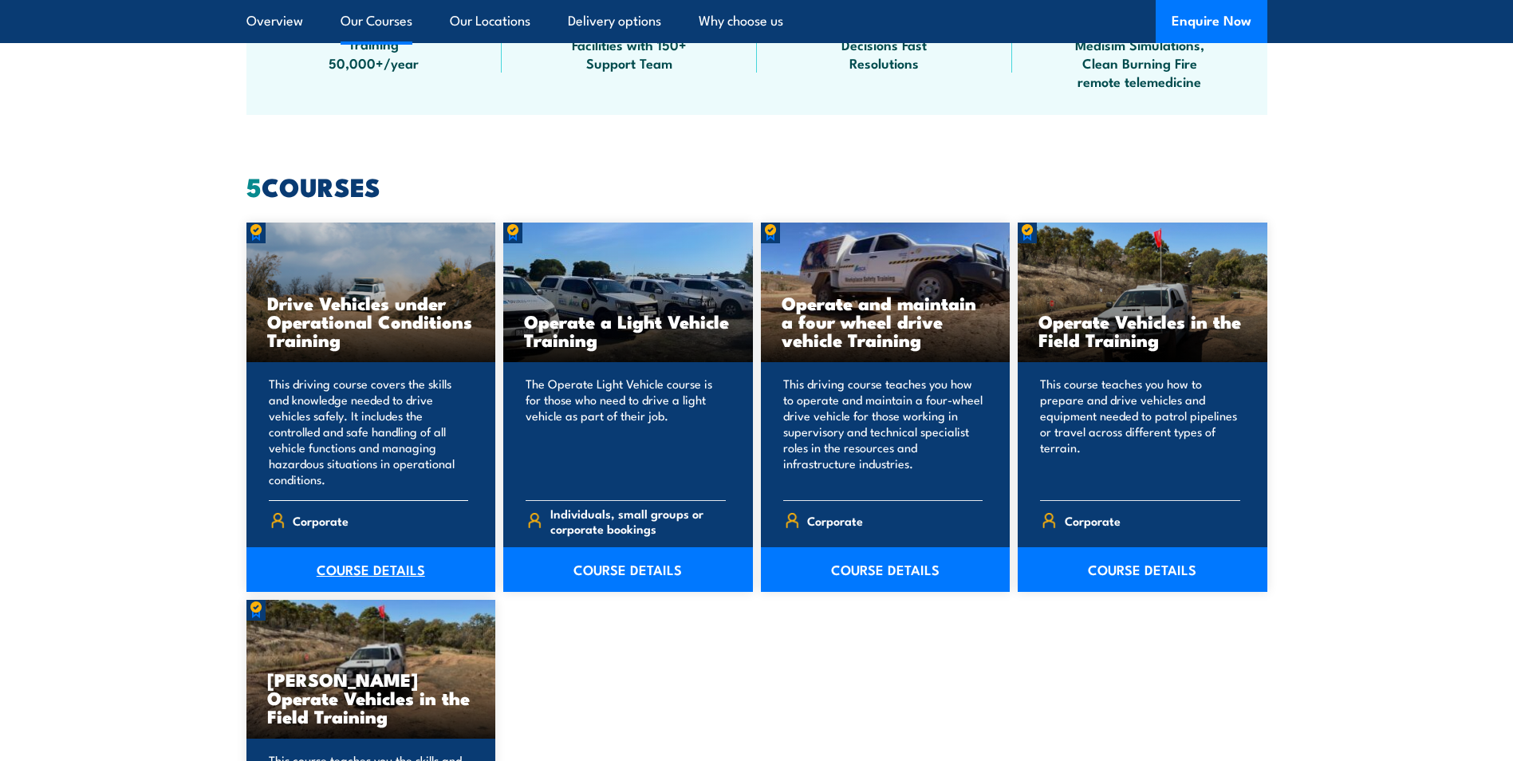
click at [429, 582] on link "COURSE DETAILS" at bounding box center [372, 569] width 250 height 45
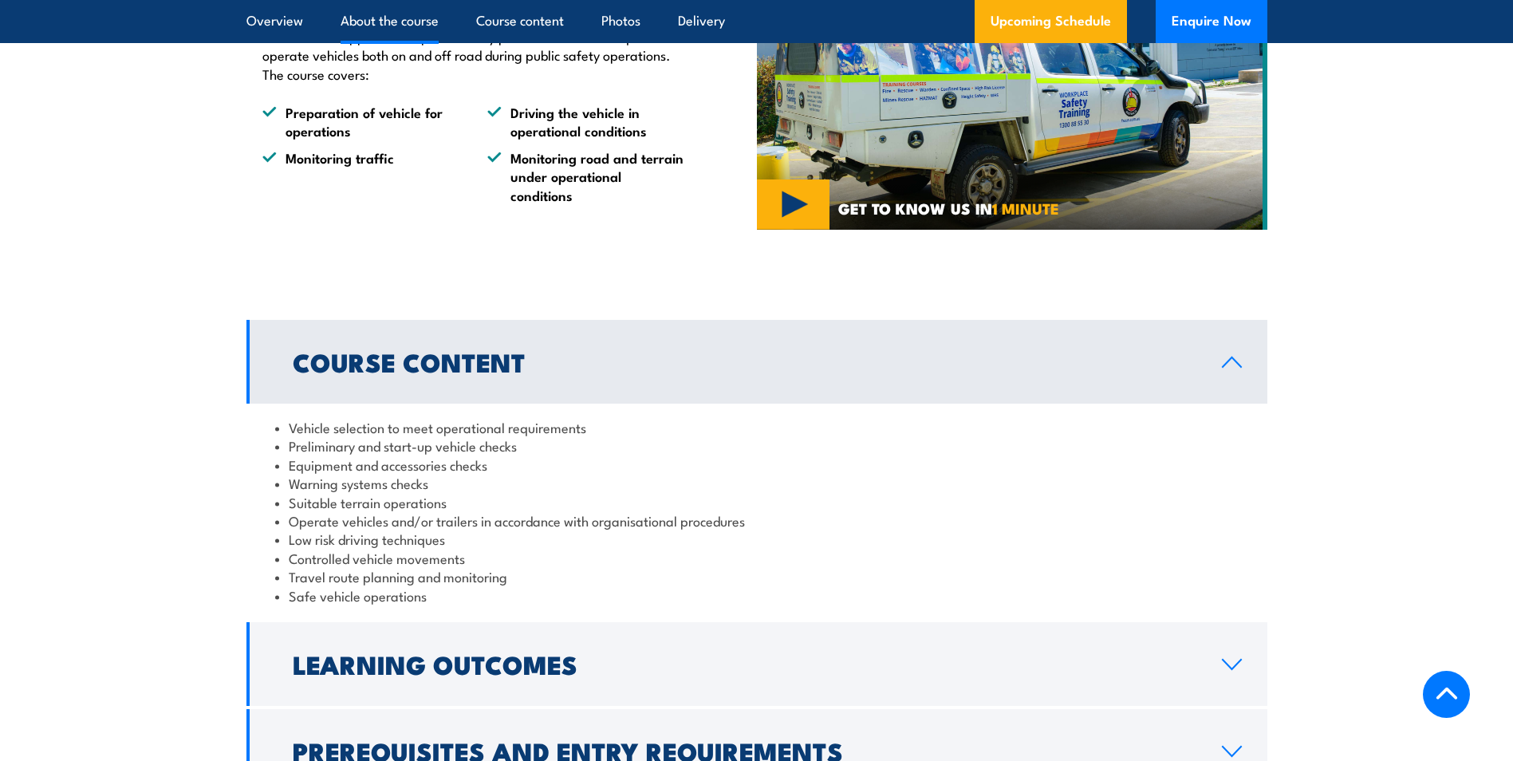
scroll to position [957, 0]
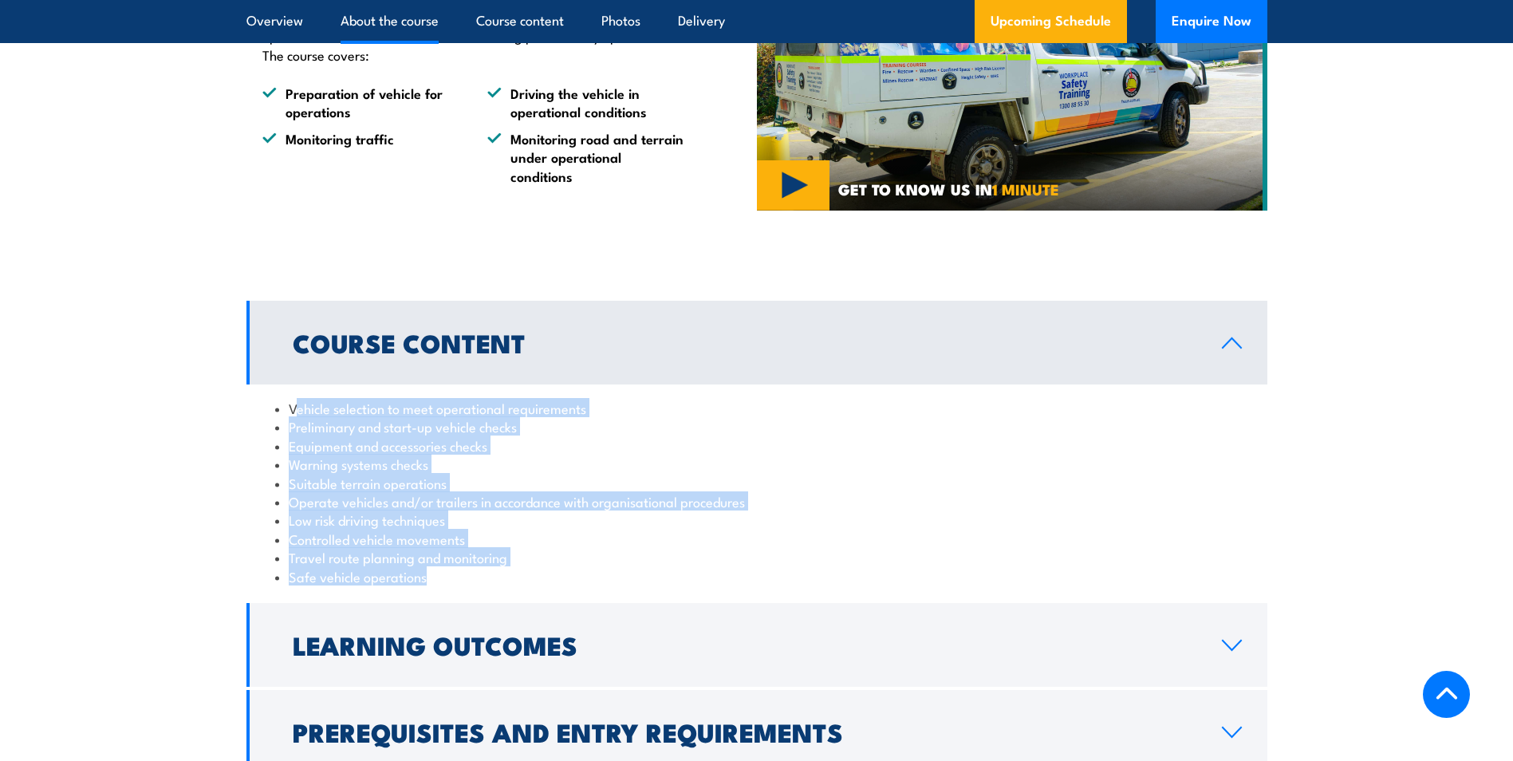
drag, startPoint x: 296, startPoint y: 430, endPoint x: 775, endPoint y: 591, distance: 505.1
click at [775, 586] on ul "Vehicle selection to meet operational requirements Preliminary and start-up veh…" at bounding box center [757, 492] width 964 height 187
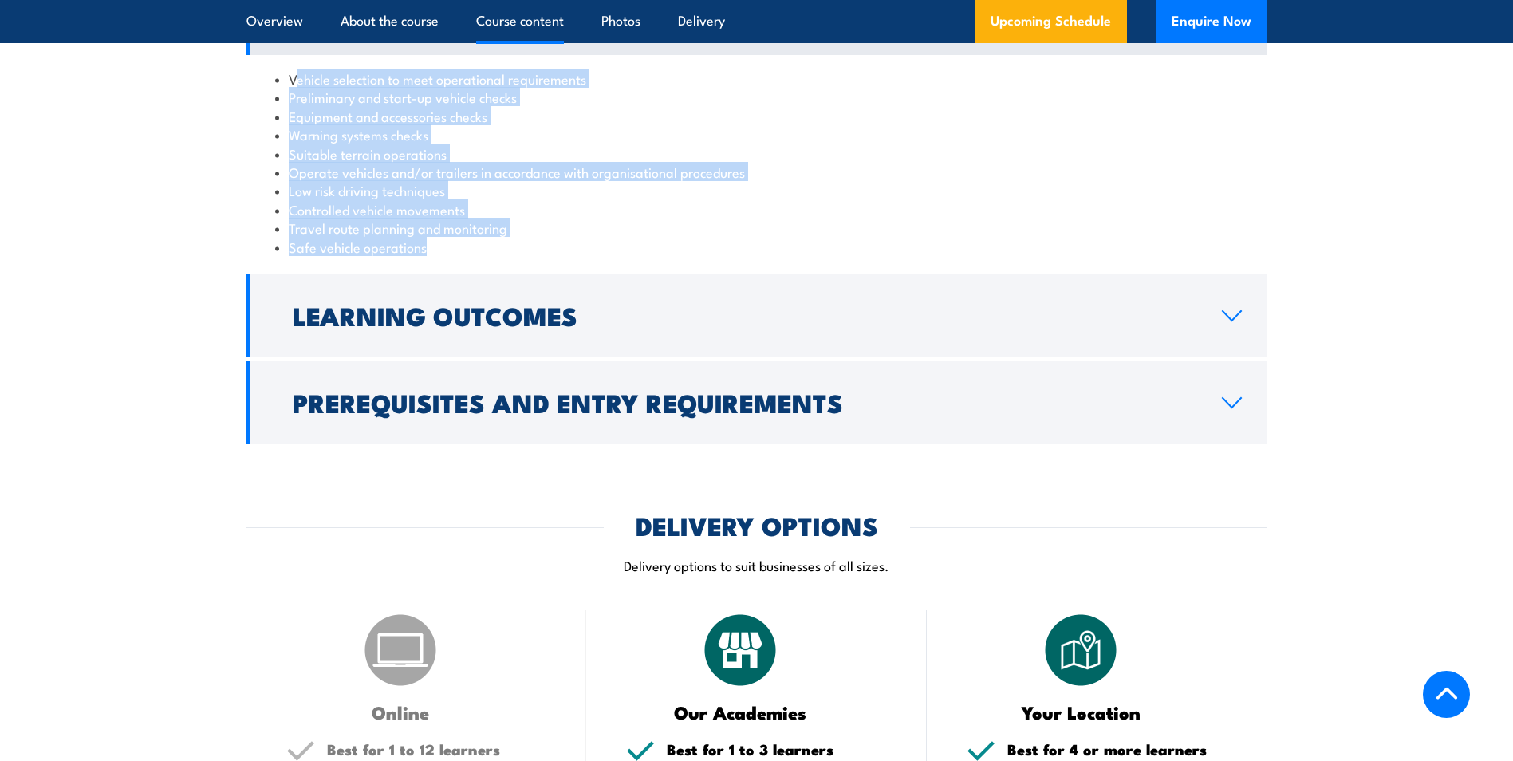
scroll to position [1356, 0]
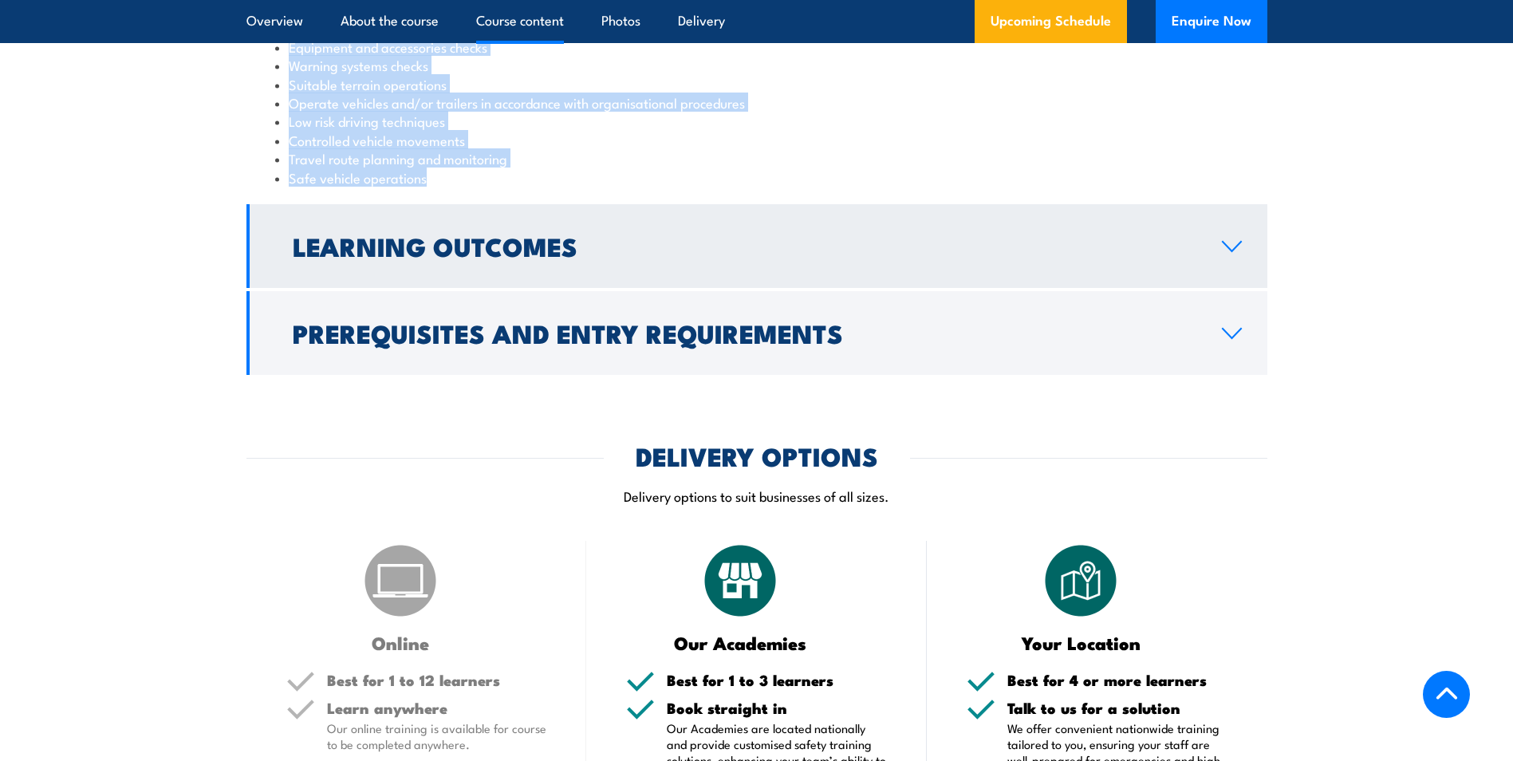
click at [408, 254] on h2 "Learning Outcomes" at bounding box center [745, 246] width 904 height 22
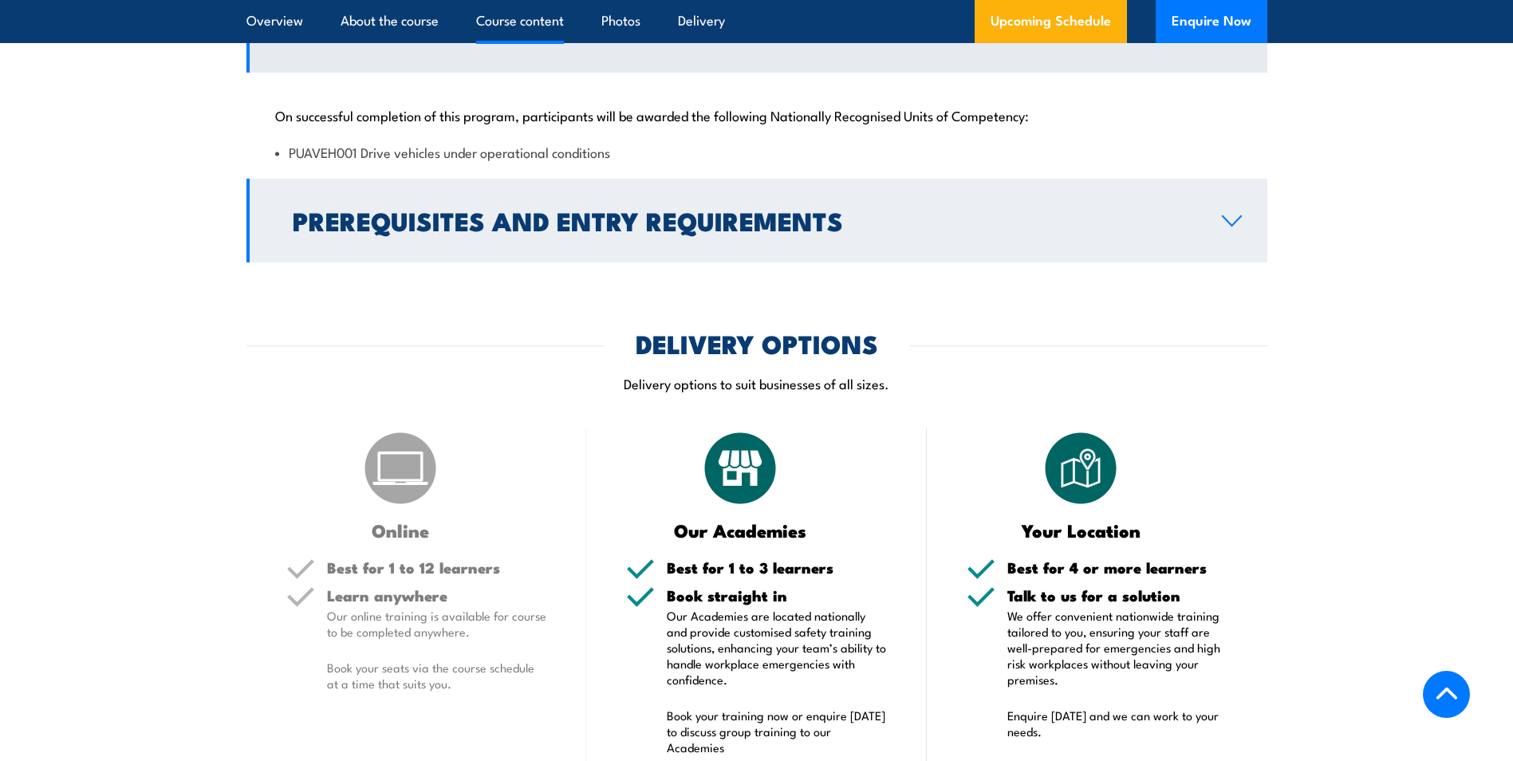
click at [595, 231] on h2 "Prerequisites and Entry Requirements" at bounding box center [745, 220] width 904 height 22
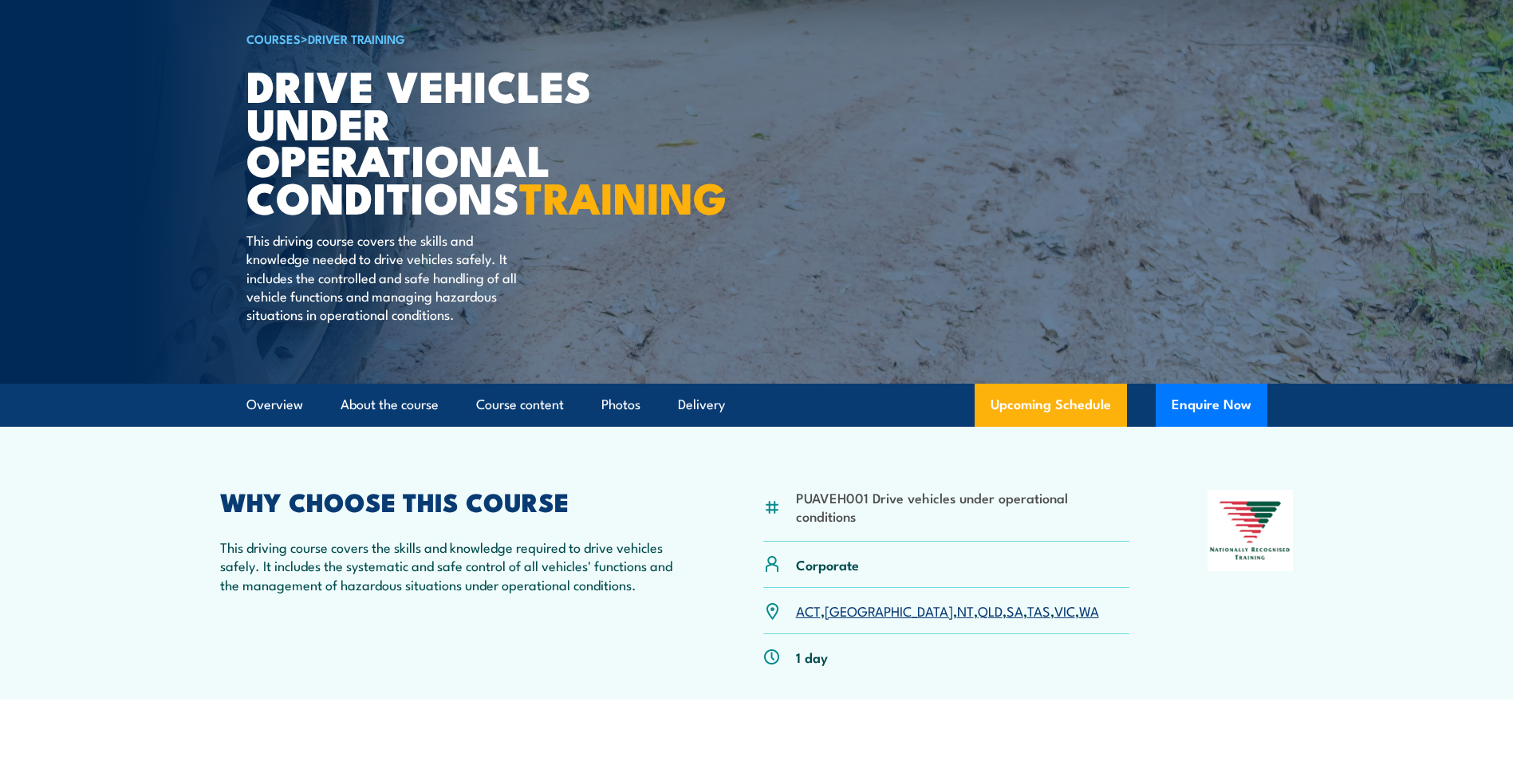
scroll to position [0, 0]
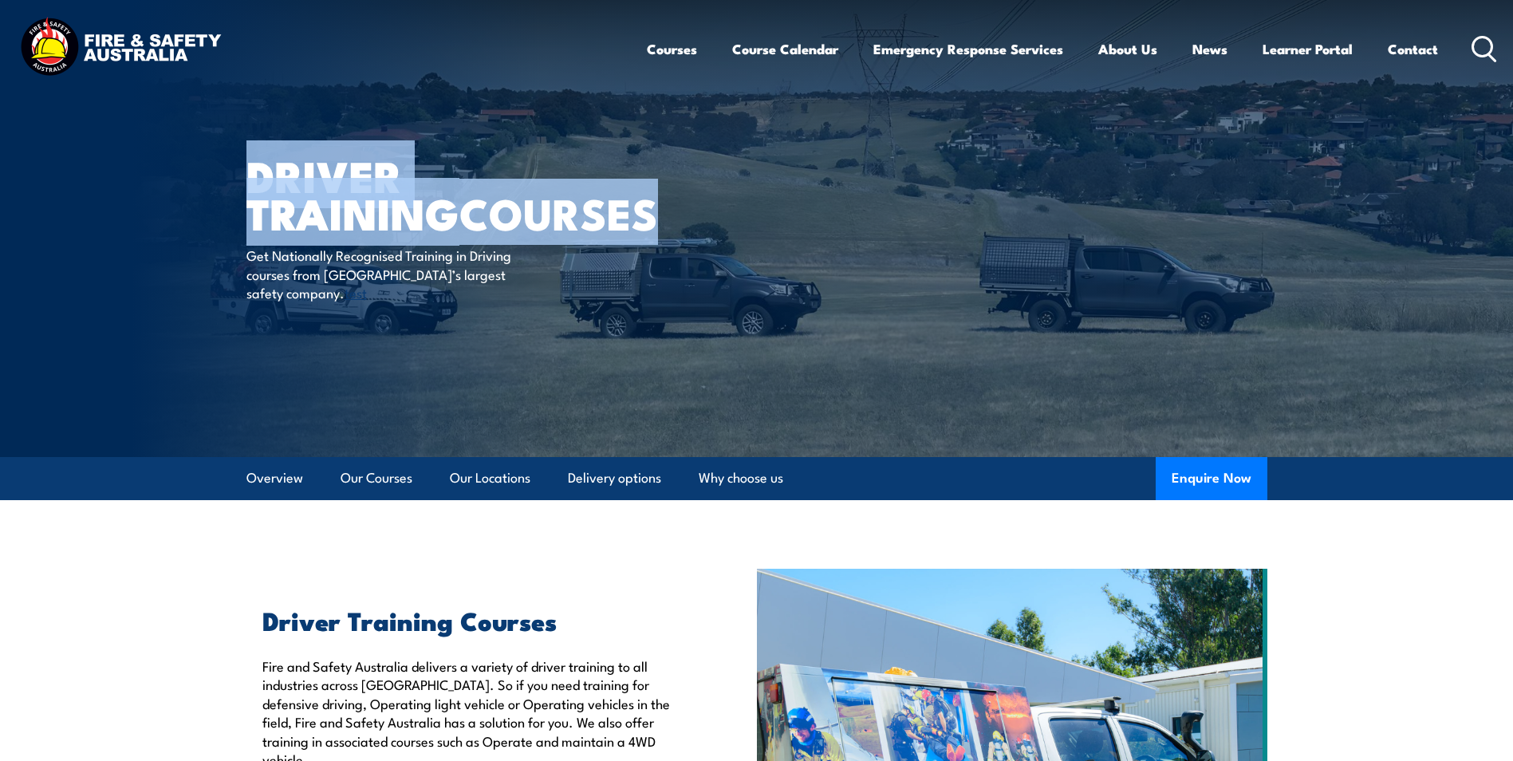
drag, startPoint x: 250, startPoint y: 175, endPoint x: 693, endPoint y: 208, distance: 444.9
click at [693, 208] on article "Driver Training COURSES Get Nationally Recognised Training in Driving courses f…" at bounding box center [757, 228] width 1021 height 457
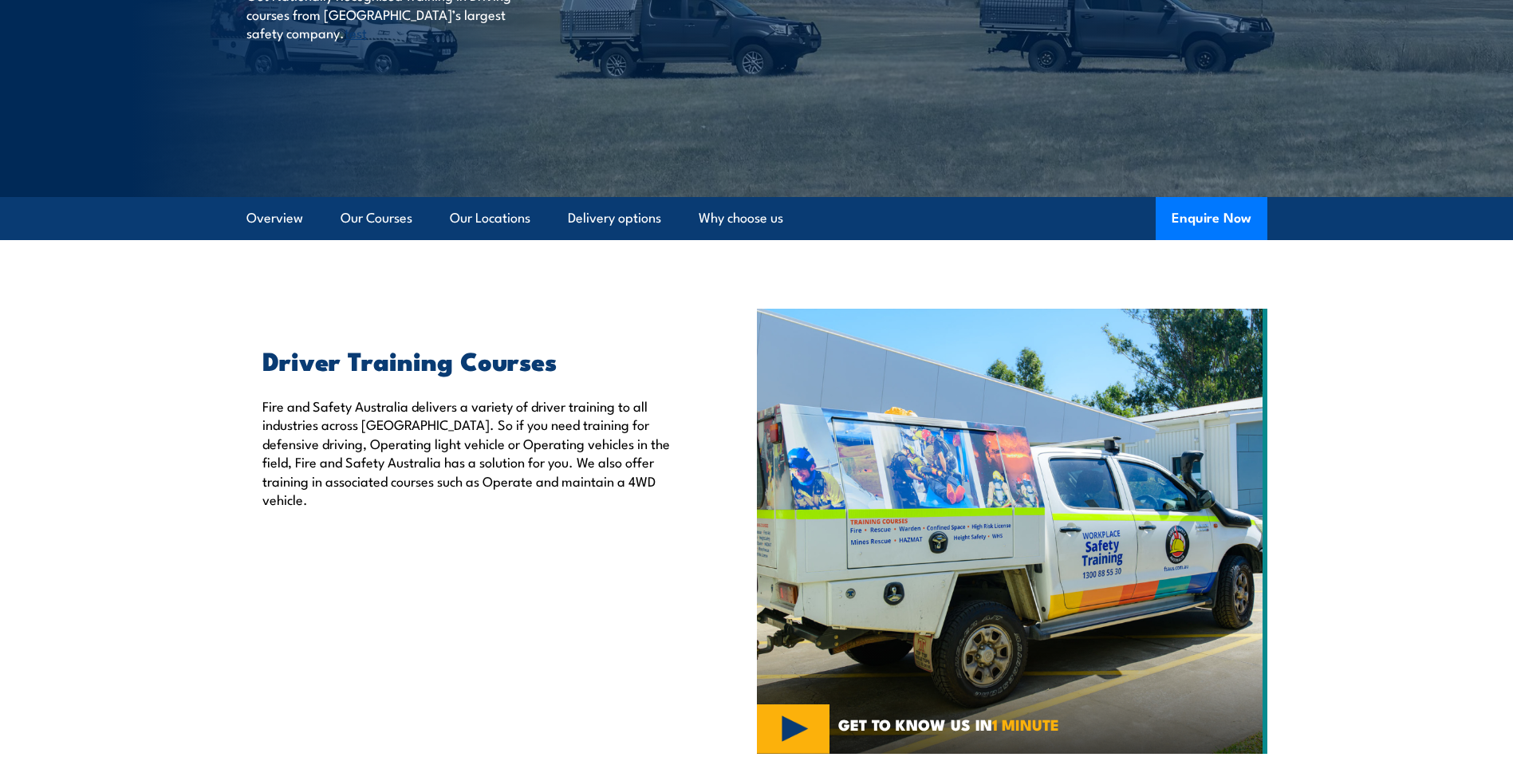
scroll to position [239, 0]
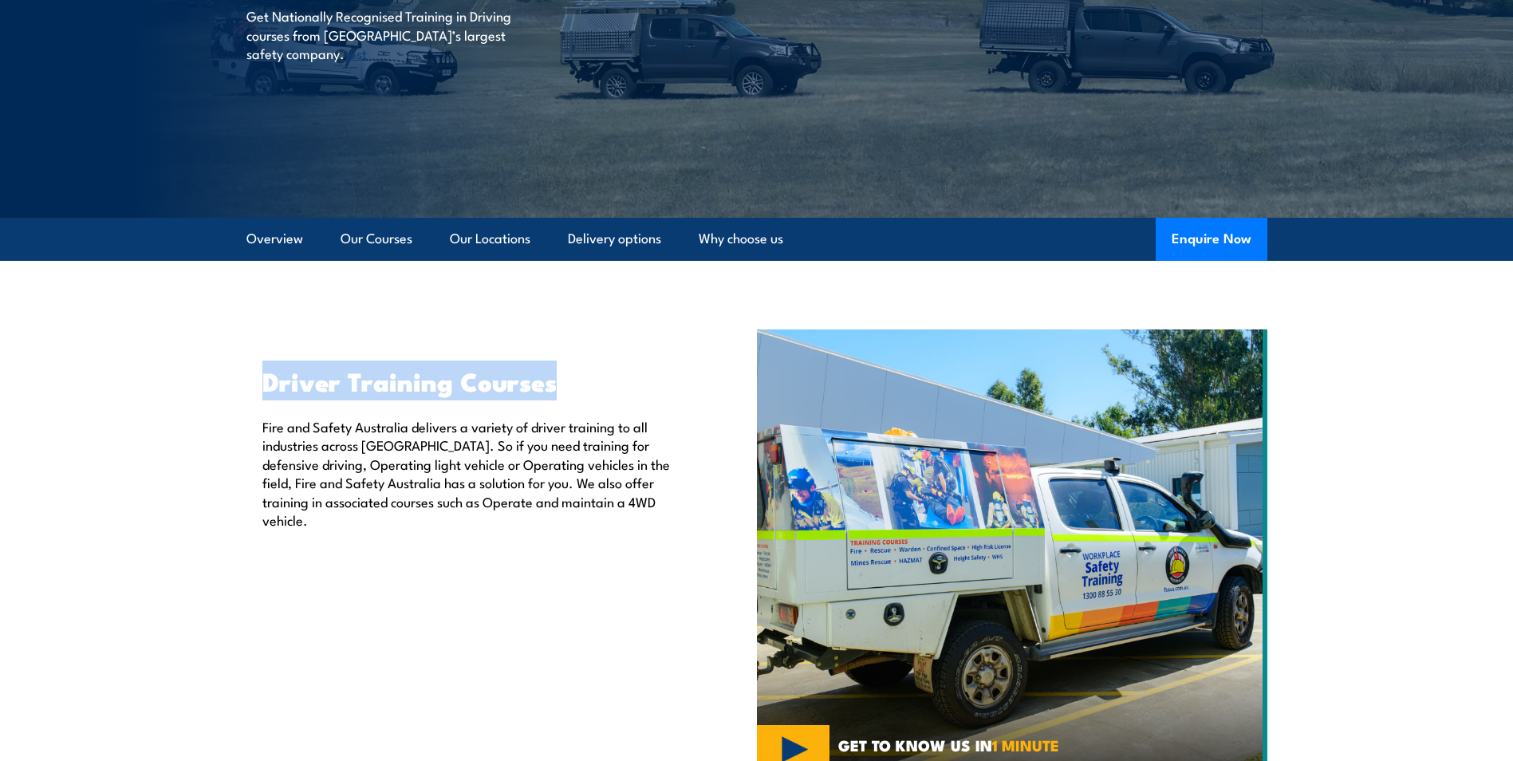
drag, startPoint x: 268, startPoint y: 381, endPoint x: 574, endPoint y: 384, distance: 305.6
click at [574, 384] on h2 "Driver Training Courses" at bounding box center [472, 380] width 421 height 22
copy h2 "Driver Training Courses"
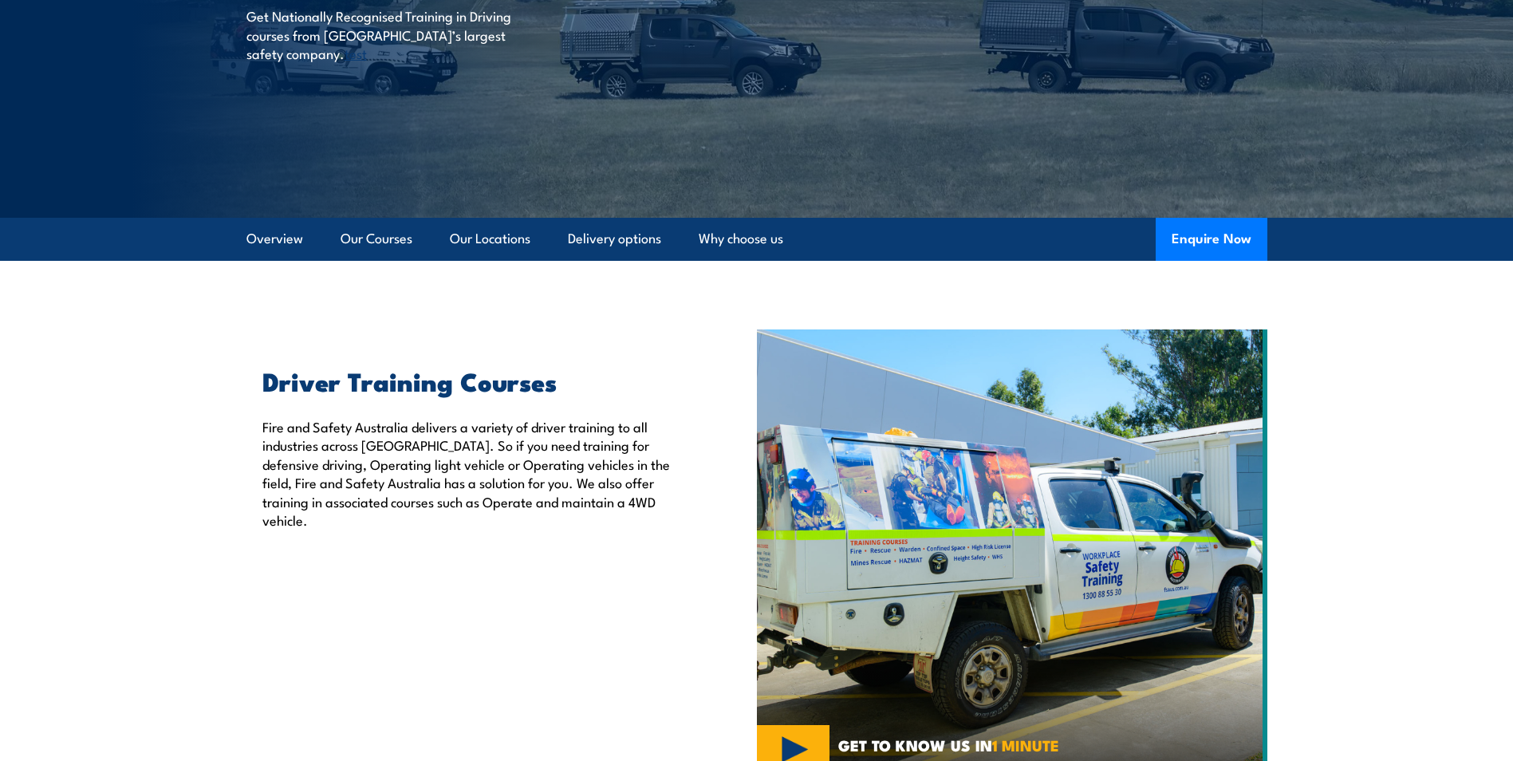
click at [620, 740] on div "Driver Training Courses Fire and Safety Australia delivers a variety of driver …" at bounding box center [502, 551] width 511 height 445
